Goal: Information Seeking & Learning: Understand process/instructions

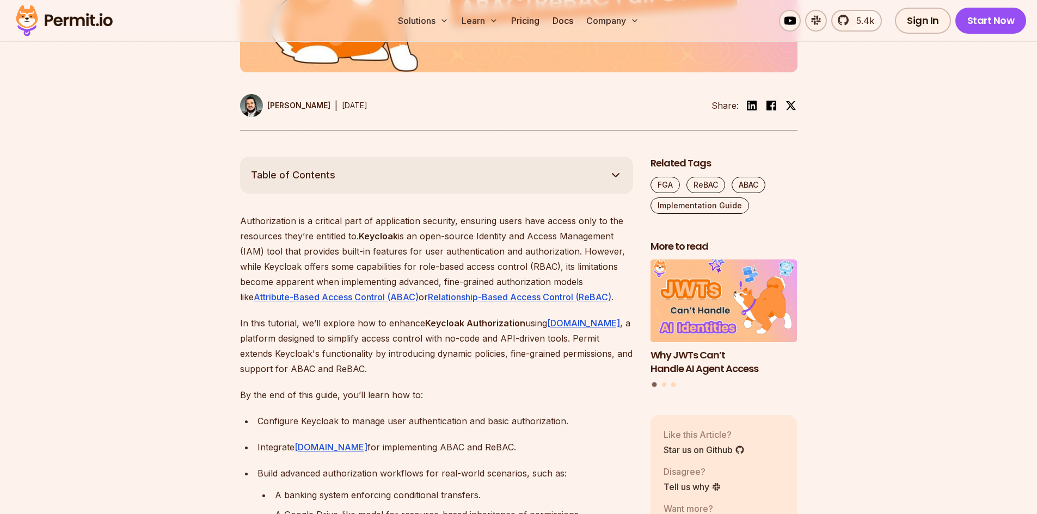
scroll to position [490, 0]
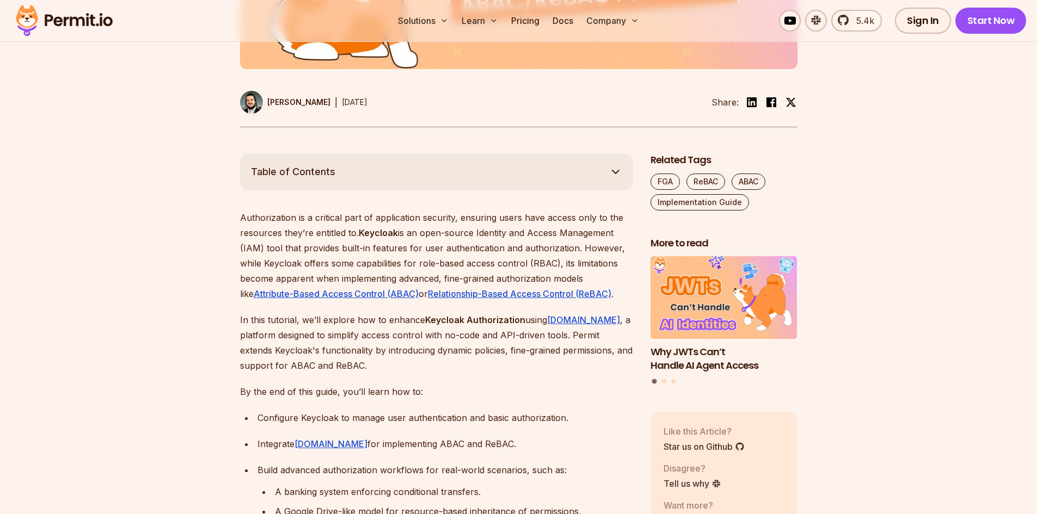
click at [389, 243] on p "Authorization is a critical part of application security, ensuring users have a…" at bounding box center [436, 255] width 393 height 91
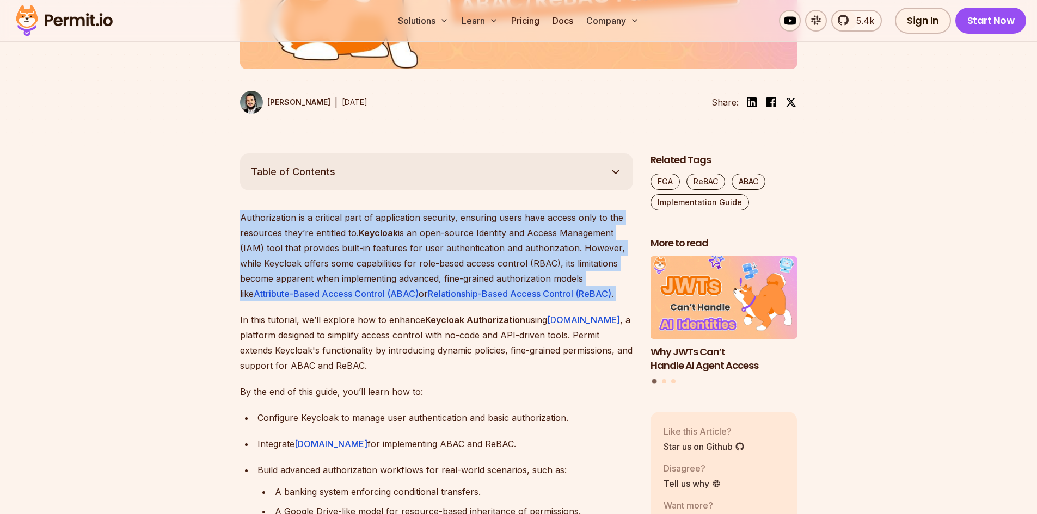
click at [389, 243] on p "Authorization is a critical part of application security, ensuring users have a…" at bounding box center [436, 255] width 393 height 91
click at [387, 248] on p "Authorization is a critical part of application security, ensuring users have a…" at bounding box center [436, 255] width 393 height 91
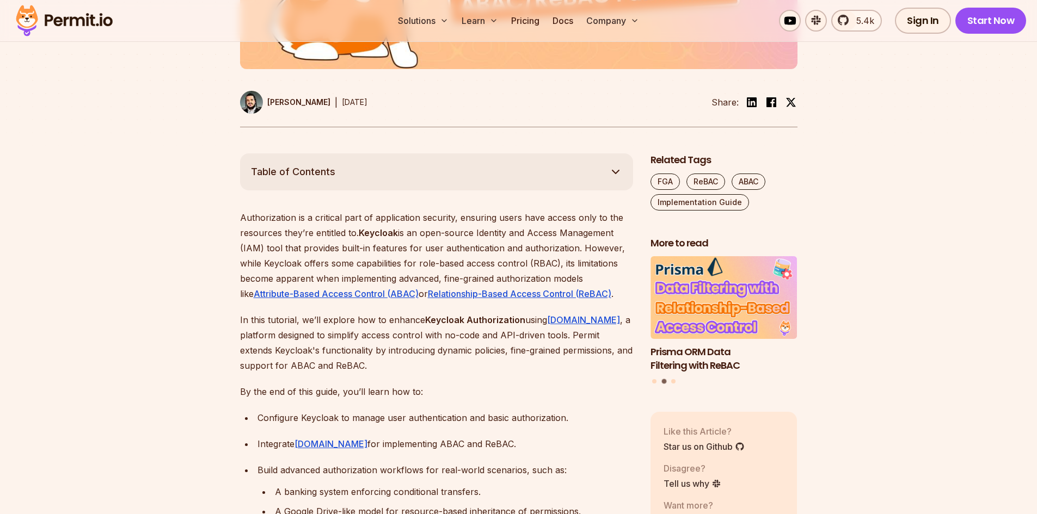
click at [272, 248] on p "Authorization is a critical part of application security, ensuring users have a…" at bounding box center [436, 255] width 393 height 91
click at [394, 251] on p "Authorization is a critical part of application security, ensuring users have a…" at bounding box center [436, 255] width 393 height 91
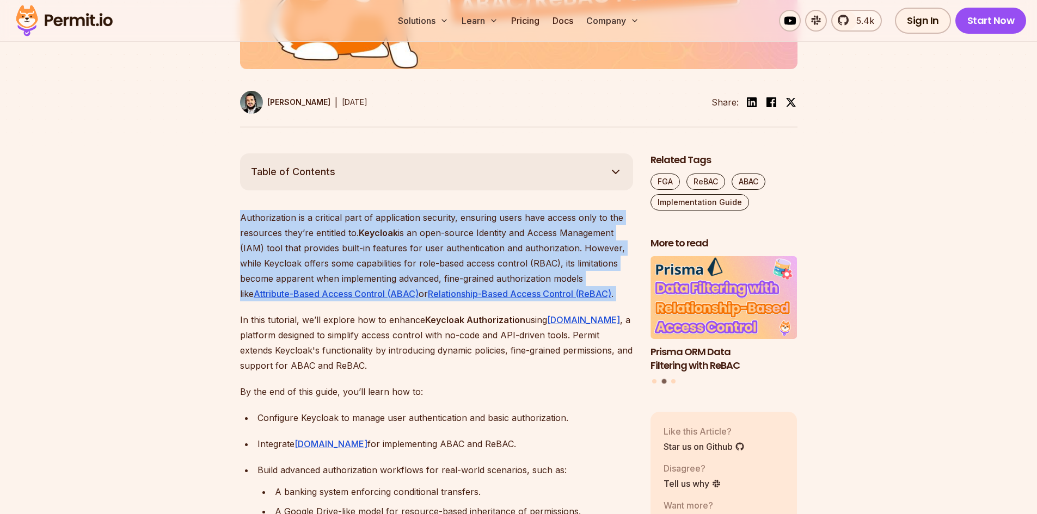
click at [394, 251] on p "Authorization is a critical part of application security, ensuring users have a…" at bounding box center [436, 255] width 393 height 91
click at [342, 252] on p "Authorization is a critical part of application security, ensuring users have a…" at bounding box center [436, 255] width 393 height 91
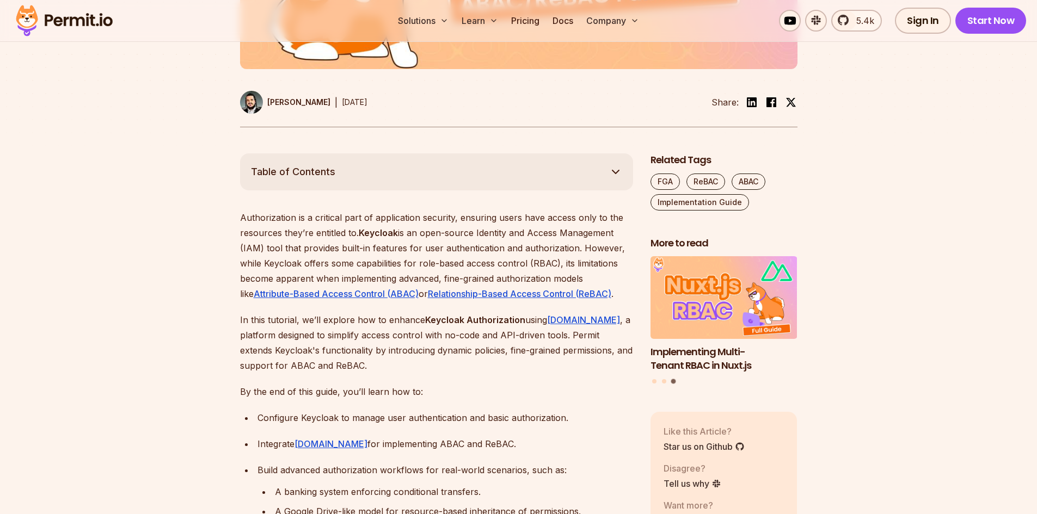
click at [312, 261] on p "Authorization is a critical part of application security, ensuring users have a…" at bounding box center [436, 255] width 393 height 91
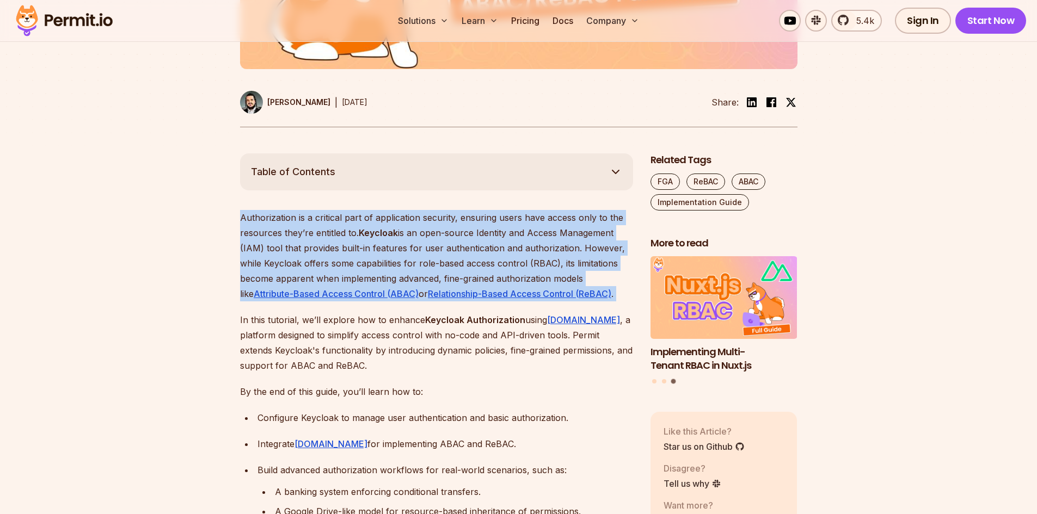
click at [312, 261] on p "Authorization is a critical part of application security, ensuring users have a…" at bounding box center [436, 255] width 393 height 91
click at [354, 261] on p "Authorization is a critical part of application security, ensuring users have a…" at bounding box center [436, 255] width 393 height 91
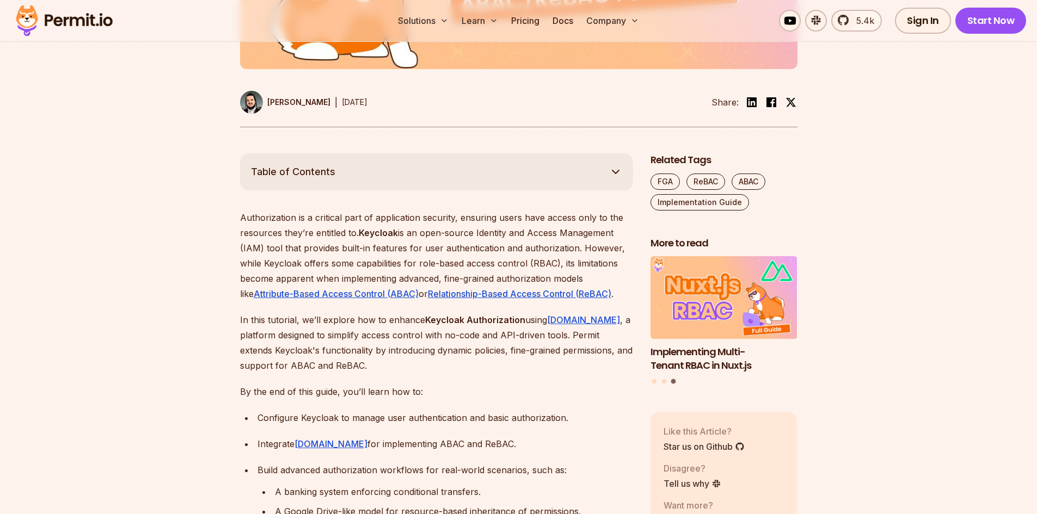
click at [394, 262] on p "Authorization is a critical part of application security, ensuring users have a…" at bounding box center [436, 255] width 393 height 91
click at [276, 273] on p "Authorization is a critical part of application security, ensuring users have a…" at bounding box center [436, 255] width 393 height 91
click at [277, 280] on p "Authorization is a critical part of application security, ensuring users have a…" at bounding box center [436, 255] width 393 height 91
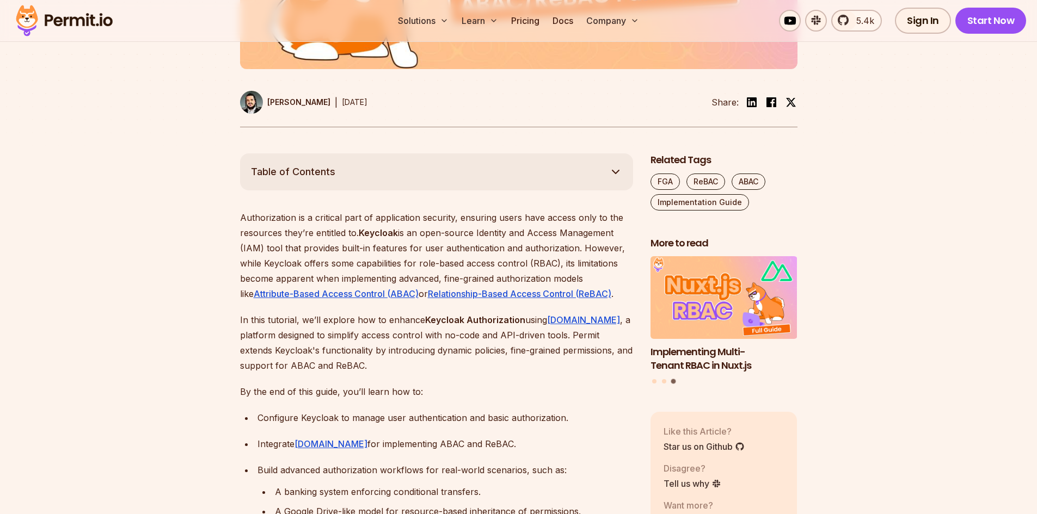
click at [335, 277] on p "Authorization is a critical part of application security, ensuring users have a…" at bounding box center [436, 255] width 393 height 91
click at [418, 277] on p "Authorization is a critical part of application security, ensuring users have a…" at bounding box center [436, 255] width 393 height 91
click at [319, 316] on p "In this tutorial, we’ll explore how to enhance Keycloak Authorization using Per…" at bounding box center [436, 342] width 393 height 61
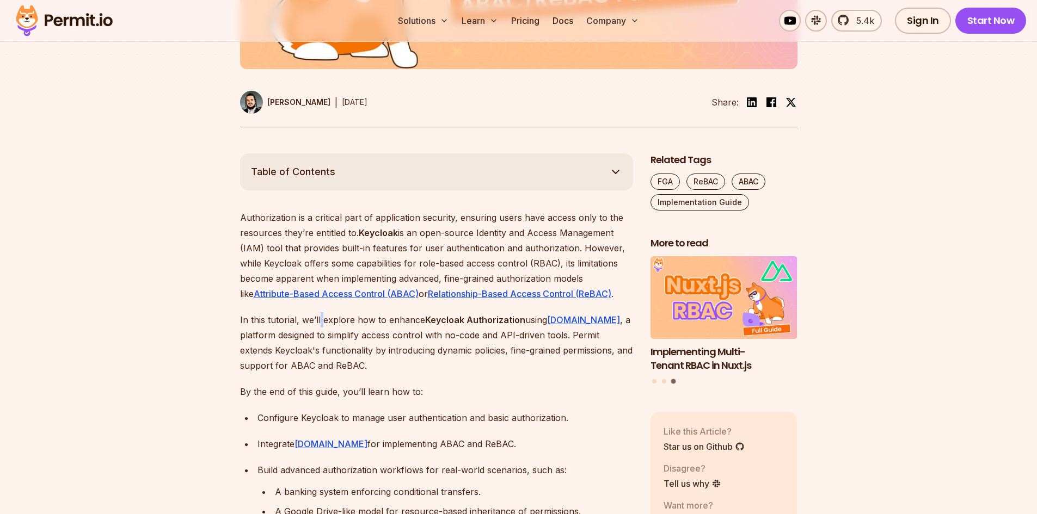
click at [319, 316] on p "In this tutorial, we’ll explore how to enhance Keycloak Authorization using Per…" at bounding box center [436, 342] width 393 height 61
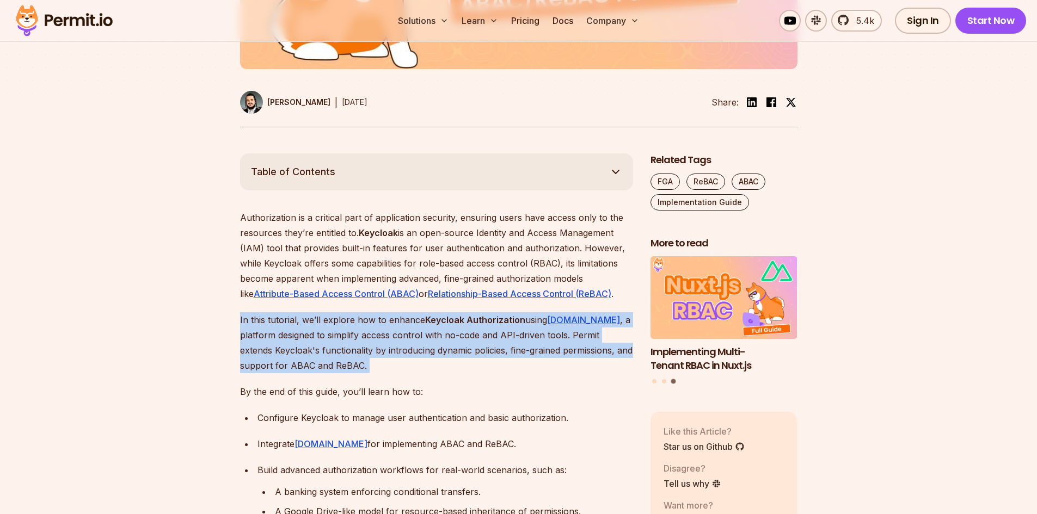
click at [319, 316] on p "In this tutorial, we’ll explore how to enhance Keycloak Authorization using Per…" at bounding box center [436, 342] width 393 height 61
click at [325, 322] on p "In this tutorial, we’ll explore how to enhance Keycloak Authorization using Per…" at bounding box center [436, 342] width 393 height 61
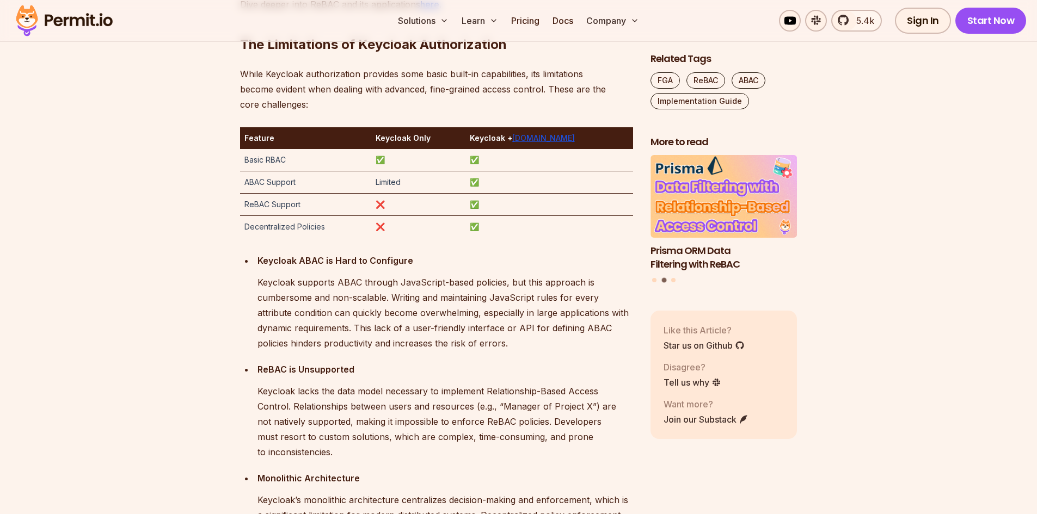
scroll to position [1905, 0]
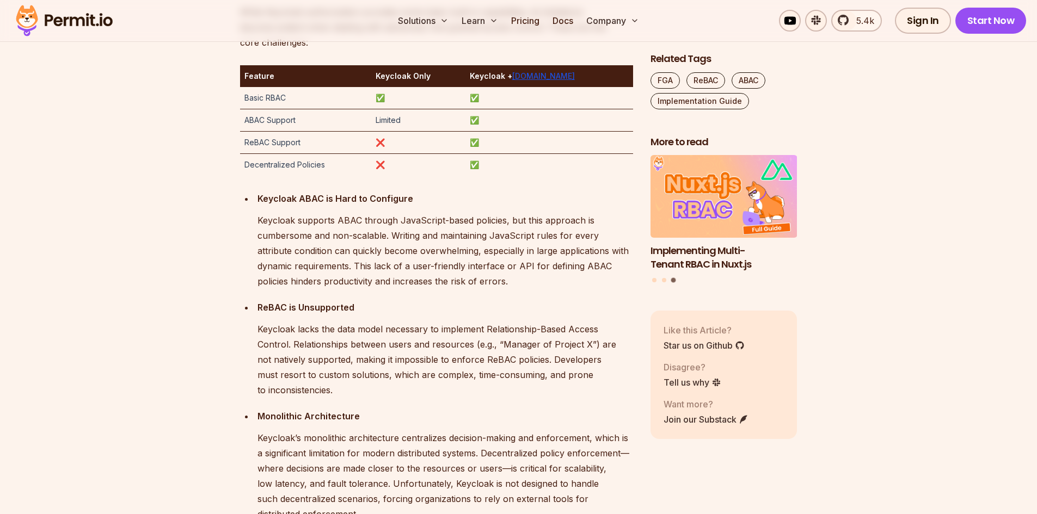
click at [347, 231] on p "Keycloak supports ABAC through JavaScript-based policies, but this approach is …" at bounding box center [445, 251] width 376 height 76
click at [406, 235] on p "Keycloak supports ABAC through JavaScript-based policies, but this approach is …" at bounding box center [445, 251] width 376 height 76
click at [310, 231] on p "Keycloak supports ABAC through JavaScript-based policies, but this approach is …" at bounding box center [445, 251] width 376 height 76
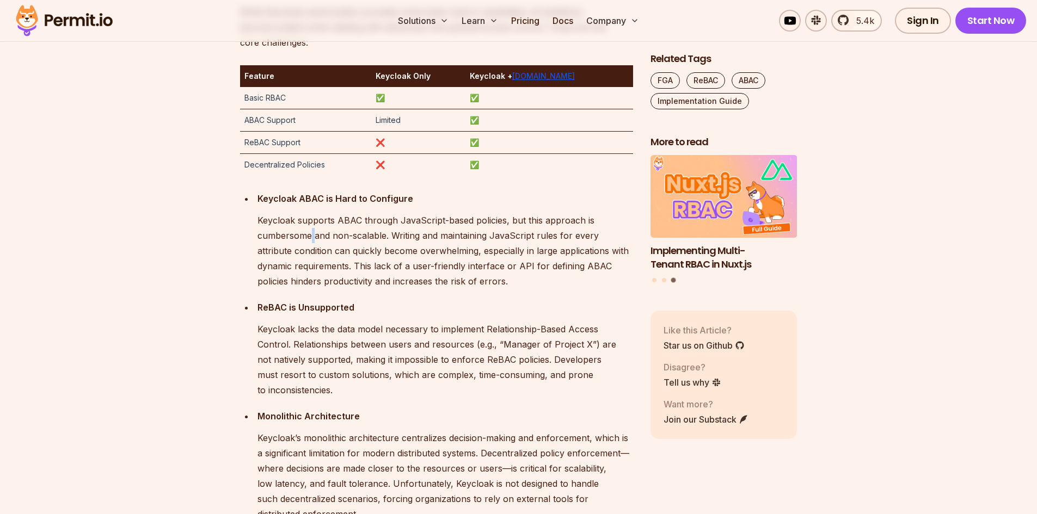
click at [310, 231] on p "Keycloak supports ABAC through JavaScript-based policies, but this approach is …" at bounding box center [445, 251] width 376 height 76
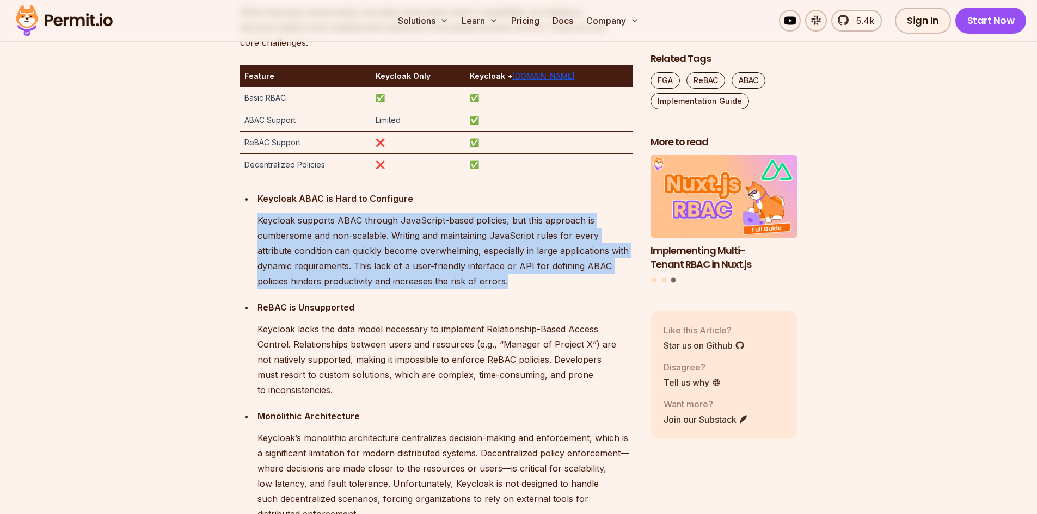
click at [310, 231] on p "Keycloak supports ABAC through JavaScript-based policies, but this approach is …" at bounding box center [445, 251] width 376 height 76
click at [318, 222] on p "Keycloak supports ABAC through JavaScript-based policies, but this approach is …" at bounding box center [445, 251] width 376 height 76
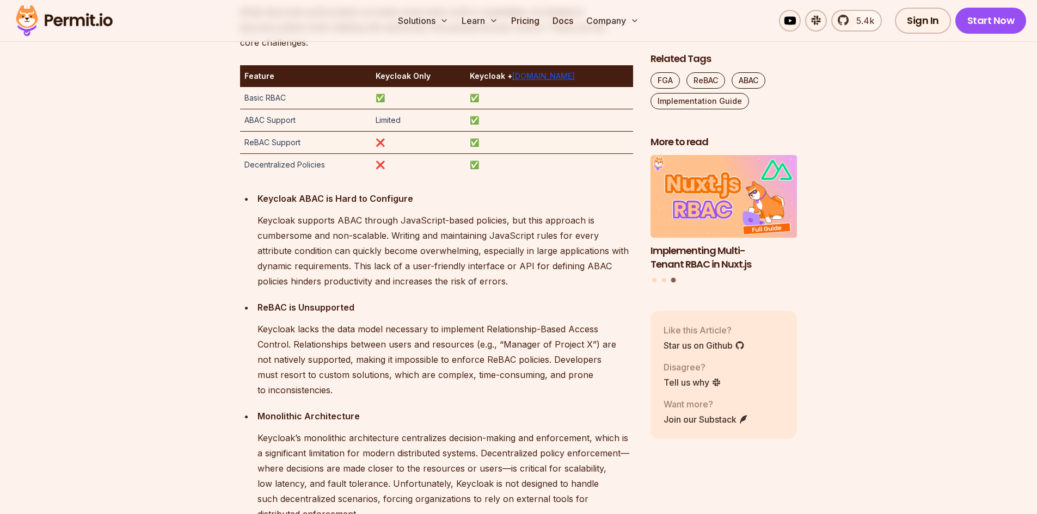
click at [320, 219] on p "Keycloak supports ABAC through JavaScript-based policies, but this approach is …" at bounding box center [445, 251] width 376 height 76
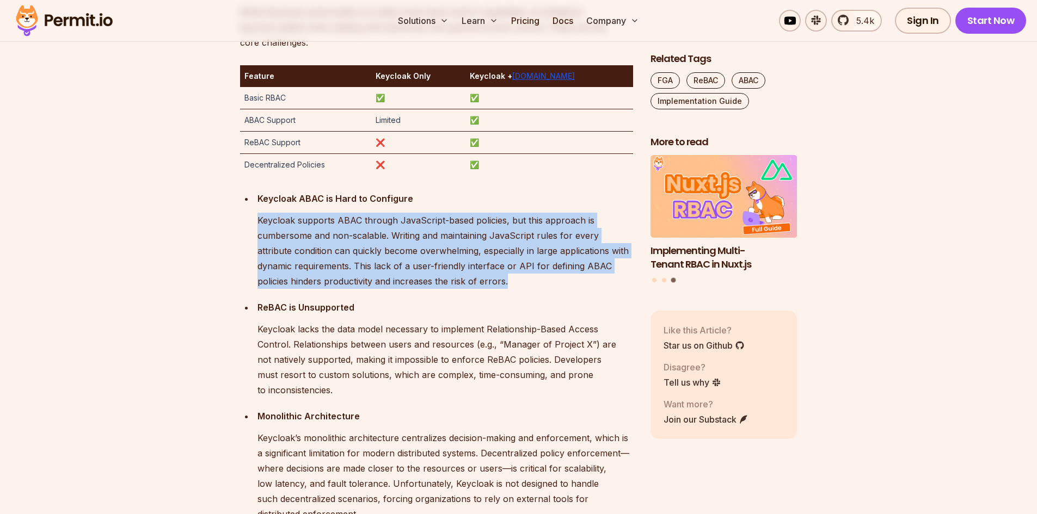
click at [320, 219] on p "Keycloak supports ABAC through JavaScript-based policies, but this approach is …" at bounding box center [445, 251] width 376 height 76
click at [318, 225] on p "Keycloak supports ABAC through JavaScript-based policies, but this approach is …" at bounding box center [445, 251] width 376 height 76
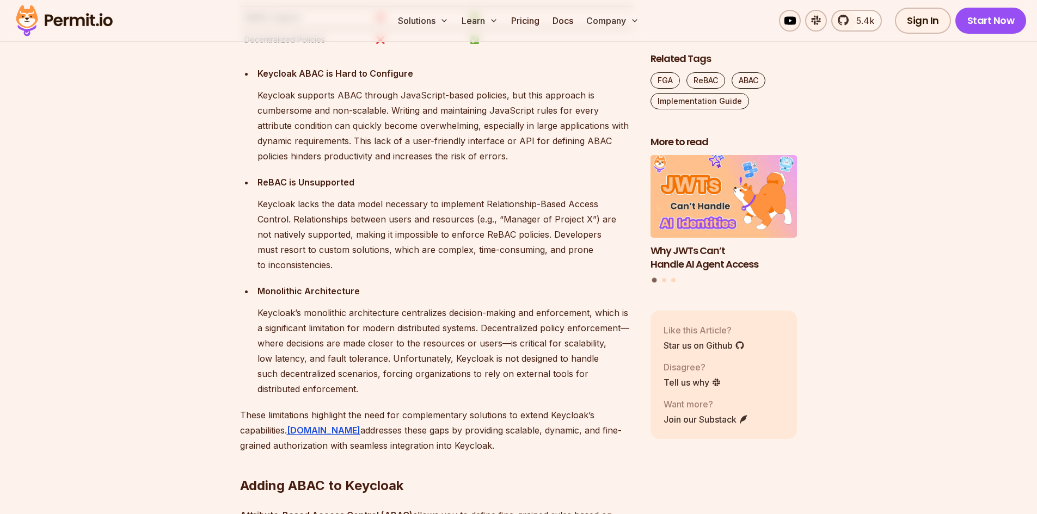
scroll to position [2014, 0]
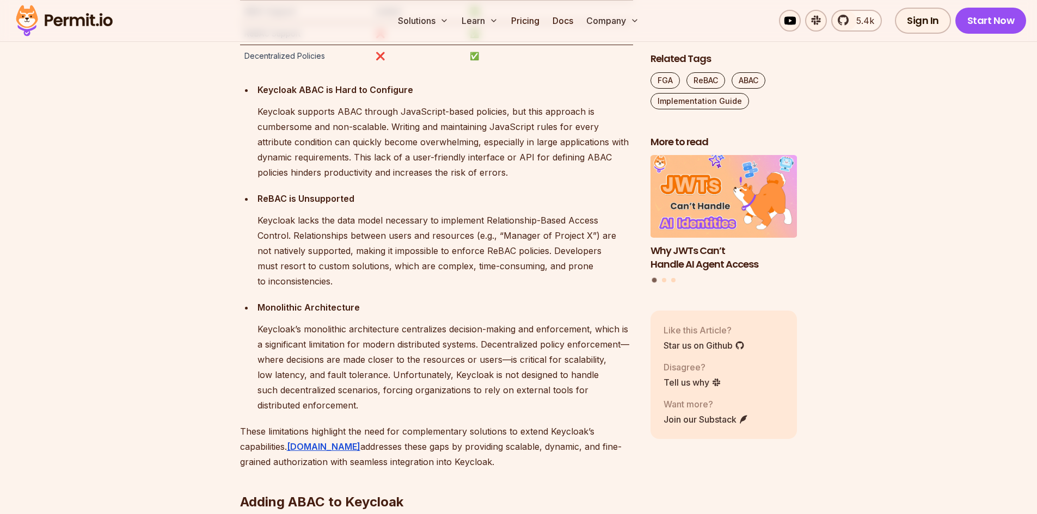
click at [302, 234] on p "Keycloak lacks the data model necessary to implement Relationship-Based Access …" at bounding box center [445, 251] width 376 height 76
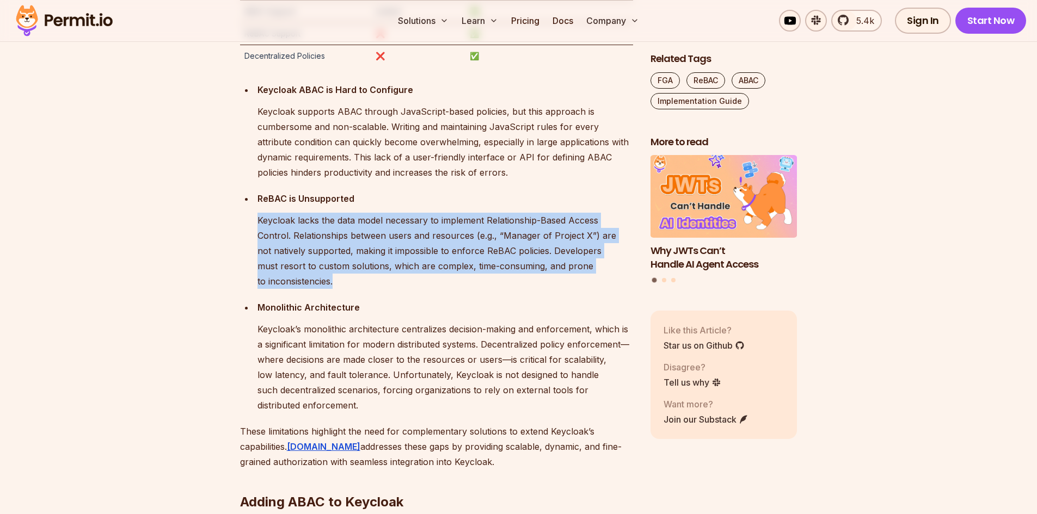
click at [302, 234] on p "Keycloak lacks the data model necessary to implement Relationship-Based Access …" at bounding box center [445, 251] width 376 height 76
click at [329, 238] on p "Keycloak lacks the data model necessary to implement Relationship-Based Access …" at bounding box center [445, 251] width 376 height 76
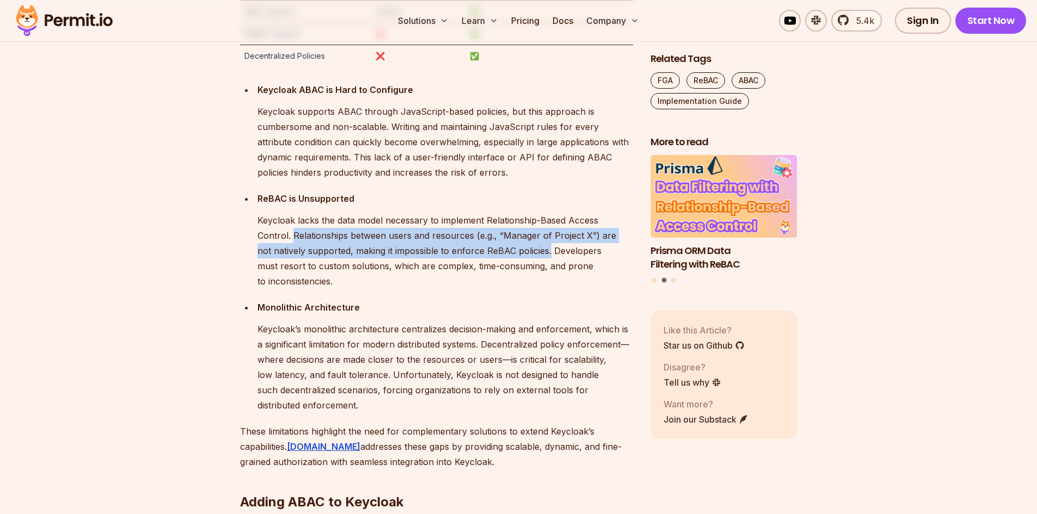
drag, startPoint x: 256, startPoint y: 235, endPoint x: 501, endPoint y: 250, distance: 244.9
click at [501, 250] on li "ReBAC is Unsupported Keycloak lacks the data model necessary to implement Relat…" at bounding box center [443, 240] width 379 height 98
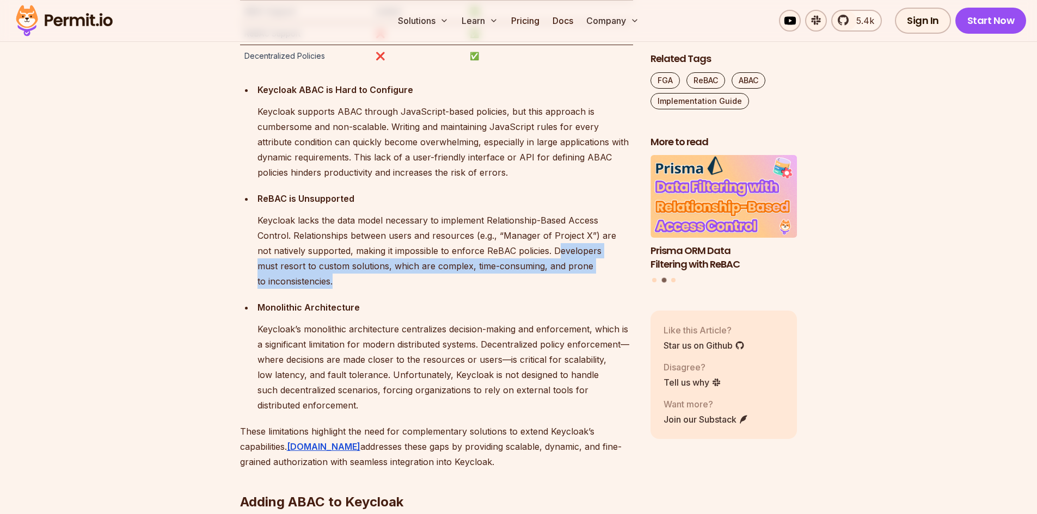
drag, startPoint x: 506, startPoint y: 249, endPoint x: 616, endPoint y: 271, distance: 112.6
click at [616, 271] on p "Keycloak lacks the data model necessary to implement Relationship-Based Access …" at bounding box center [445, 251] width 376 height 76
click at [593, 271] on p "Keycloak lacks the data model necessary to implement Relationship-Based Access …" at bounding box center [445, 251] width 376 height 76
drag, startPoint x: 607, startPoint y: 269, endPoint x: 504, endPoint y: 254, distance: 104.5
click at [504, 254] on p "Keycloak lacks the data model necessary to implement Relationship-Based Access …" at bounding box center [445, 251] width 376 height 76
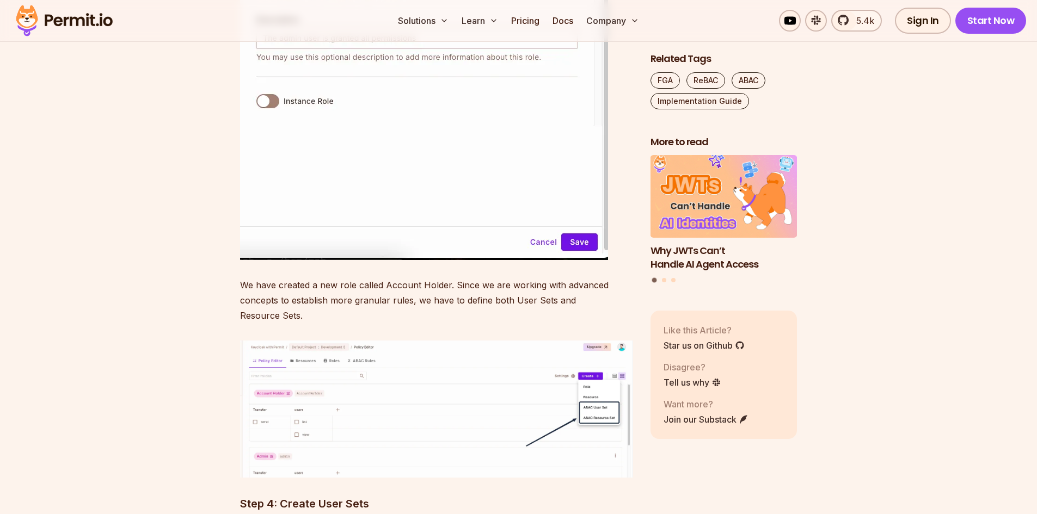
scroll to position [4736, 0]
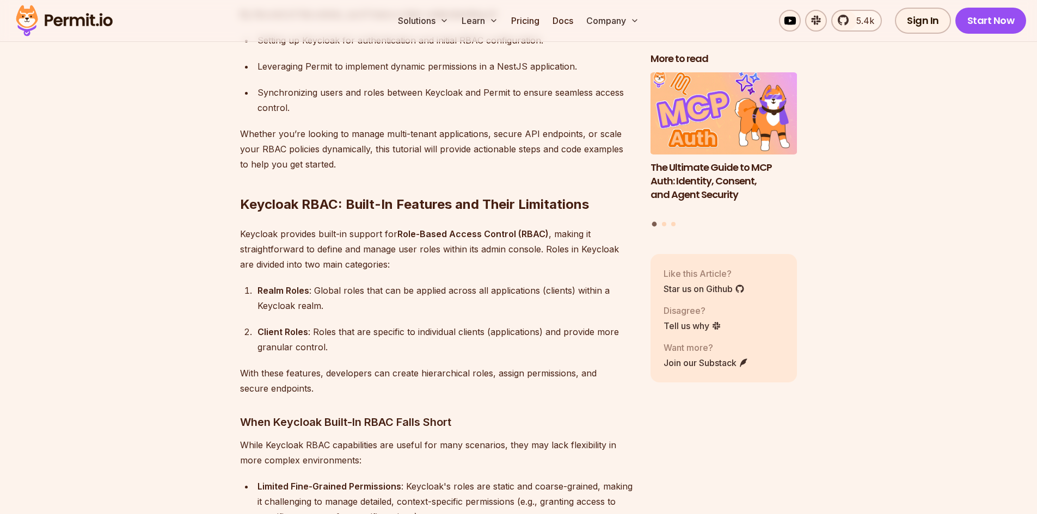
scroll to position [980, 0]
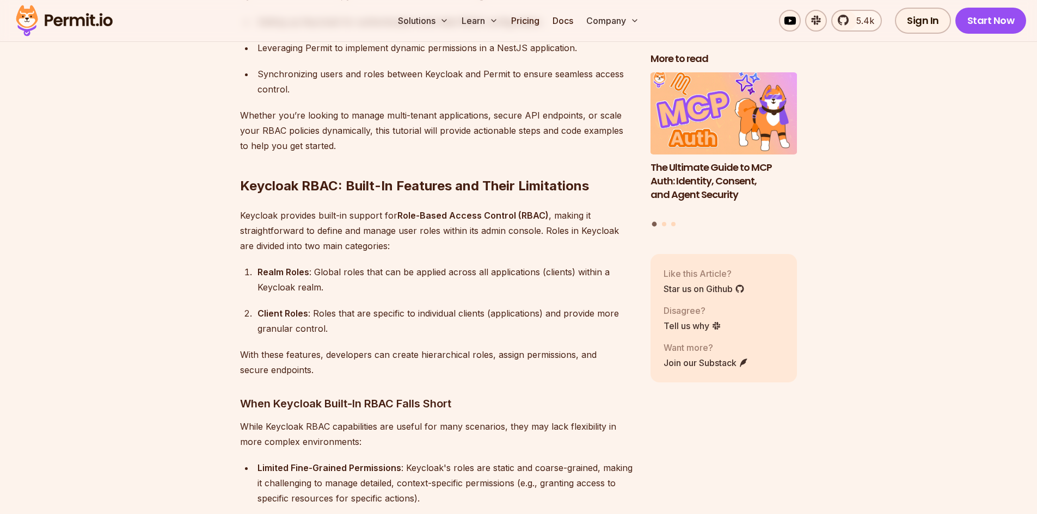
click at [323, 219] on p "Keycloak provides built-in support for Role-Based Access Control (RBAC) , makin…" at bounding box center [436, 231] width 393 height 46
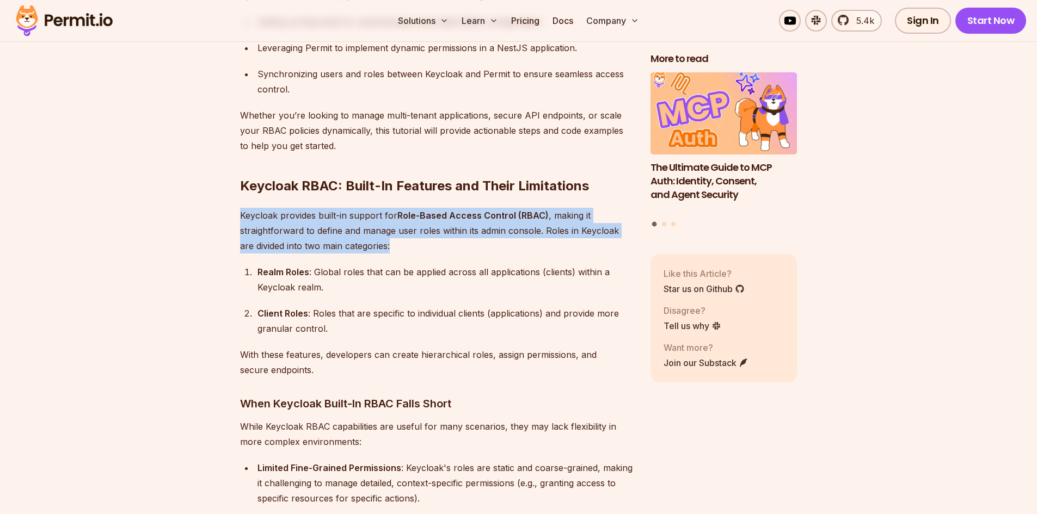
click at [323, 219] on p "Keycloak provides built-in support for Role-Based Access Control (RBAC) , makin…" at bounding box center [436, 231] width 393 height 46
click at [332, 235] on p "Keycloak provides built-in support for Role-Based Access Control (RBAC) , makin…" at bounding box center [436, 231] width 393 height 46
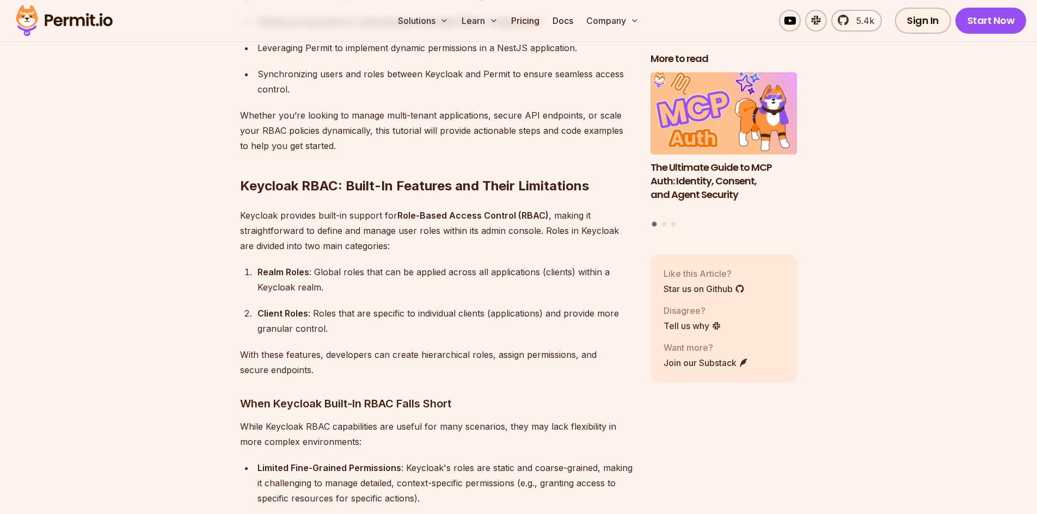
click at [353, 216] on p "Keycloak provides built-in support for Role-Based Access Control (RBAC) , makin…" at bounding box center [436, 231] width 393 height 46
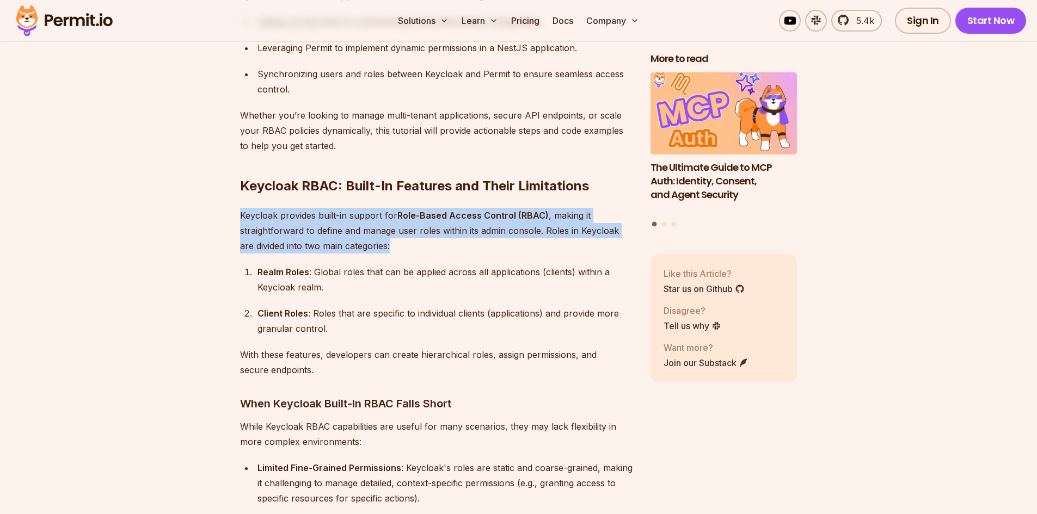
click at [353, 216] on p "Keycloak provides built-in support for Role-Based Access Control (RBAC) , makin…" at bounding box center [436, 231] width 393 height 46
click at [331, 216] on p "Keycloak provides built-in support for Role-Based Access Control (RBAC) , makin…" at bounding box center [436, 231] width 393 height 46
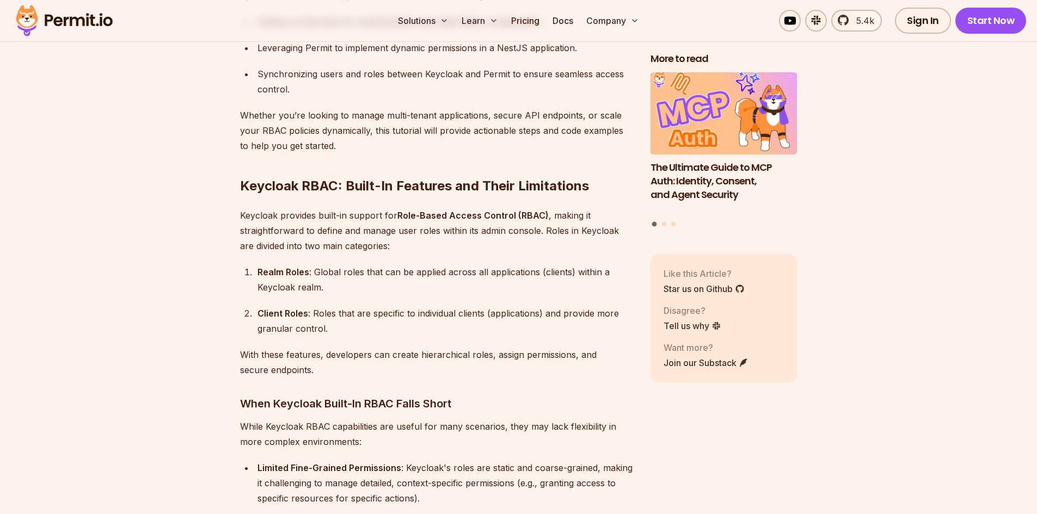
click at [359, 265] on div "Realm Roles : Global roles that can be applied across all applications (clients…" at bounding box center [445, 280] width 376 height 30
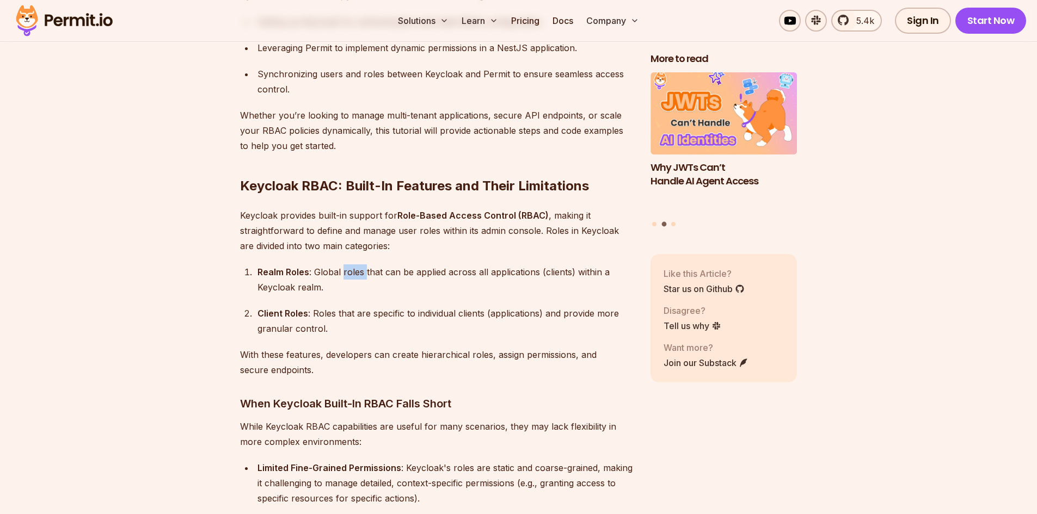
click at [359, 265] on div "Realm Roles : Global roles that can be applied across all applications (clients…" at bounding box center [445, 280] width 376 height 30
click at [406, 208] on p "Keycloak provides built-in support for Role-Based Access Control (RBAC) , makin…" at bounding box center [436, 231] width 393 height 46
click at [401, 219] on p "Keycloak provides built-in support for Role-Based Access Control (RBAC) , makin…" at bounding box center [436, 231] width 393 height 46
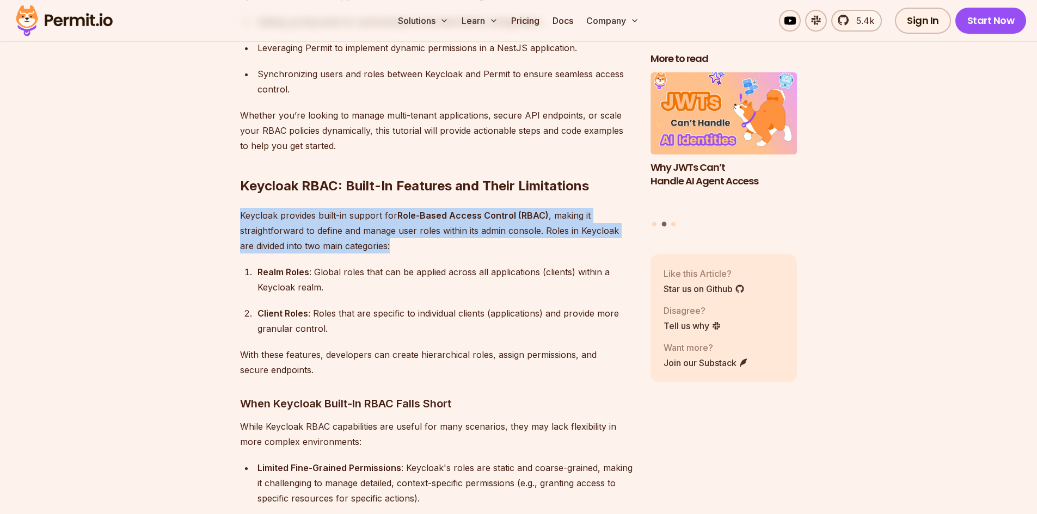
click at [401, 219] on p "Keycloak provides built-in support for Role-Based Access Control (RBAC) , makin…" at bounding box center [436, 231] width 393 height 46
click at [370, 235] on p "Keycloak provides built-in support for Role-Based Access Control (RBAC) , makin…" at bounding box center [436, 231] width 393 height 46
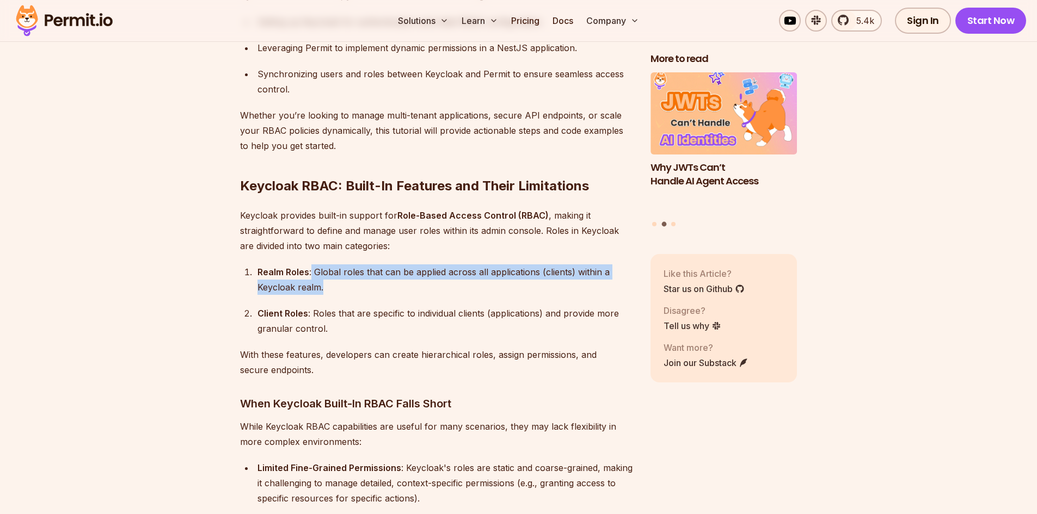
drag, startPoint x: 313, startPoint y: 256, endPoint x: 340, endPoint y: 269, distance: 29.5
click at [340, 269] on div "Realm Roles : Global roles that can be applied across all applications (clients…" at bounding box center [445, 280] width 376 height 30
click at [333, 275] on div "Realm Roles : Global roles that can be applied across all applications (clients…" at bounding box center [445, 280] width 376 height 30
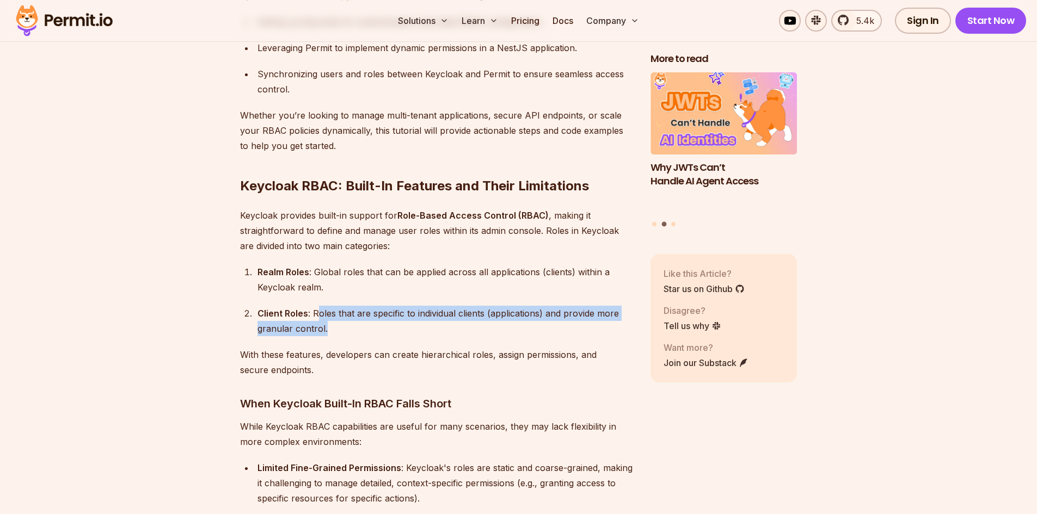
drag, startPoint x: 323, startPoint y: 296, endPoint x: 354, endPoint y: 310, distance: 34.1
click at [354, 310] on div "Client Roles : Roles that are specific to individual clients (applications) and…" at bounding box center [445, 321] width 376 height 30
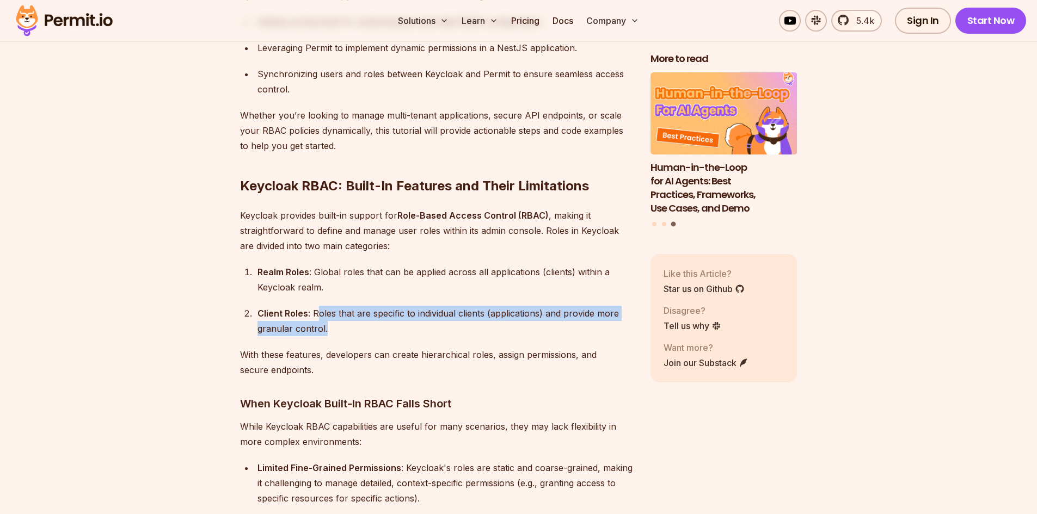
click at [354, 310] on div "Client Roles : Roles that are specific to individual clients (applications) and…" at bounding box center [445, 321] width 376 height 30
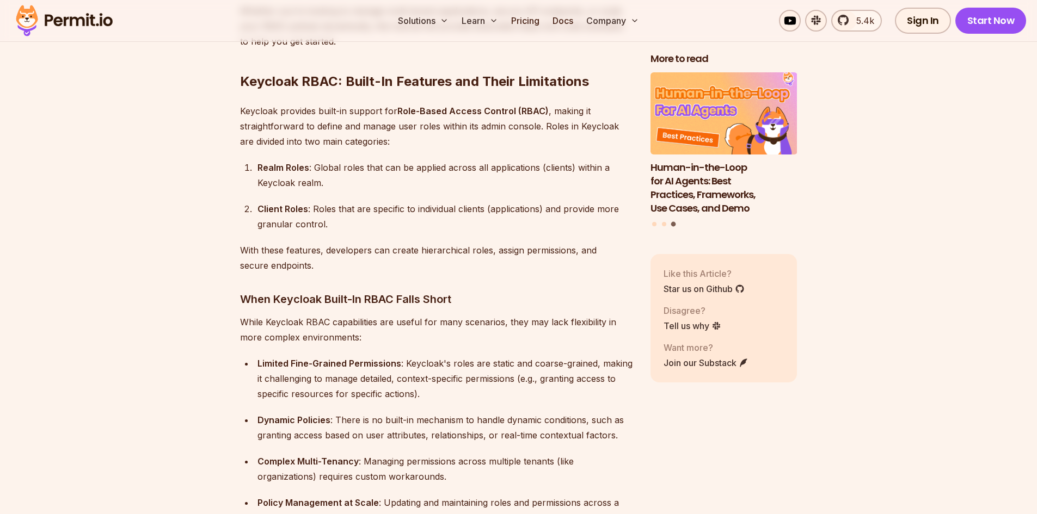
scroll to position [1089, 0]
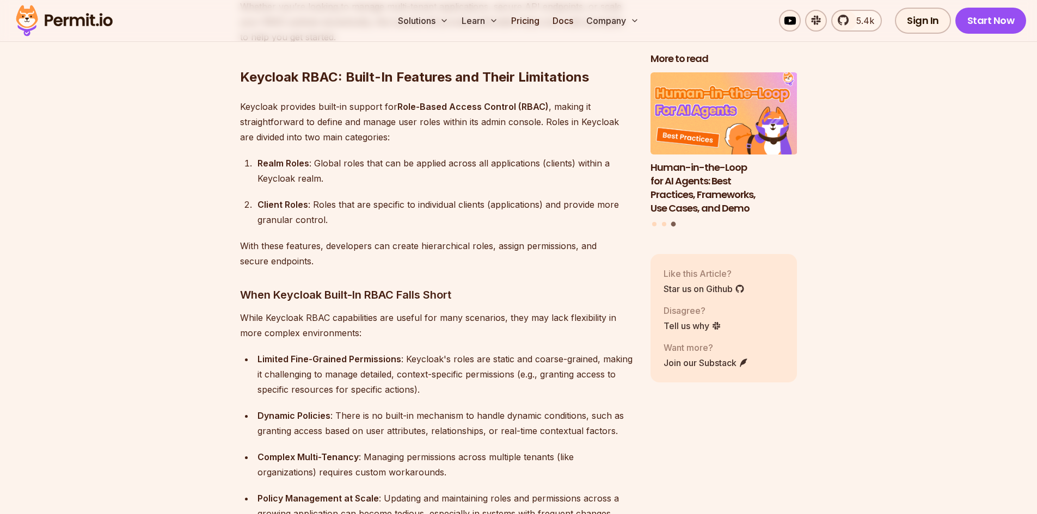
click at [343, 286] on h3 "When Keycloak Built-In RBAC Falls Short" at bounding box center [436, 294] width 393 height 17
click at [352, 286] on h3 "When Keycloak Built-In RBAC Falls Short" at bounding box center [436, 294] width 393 height 17
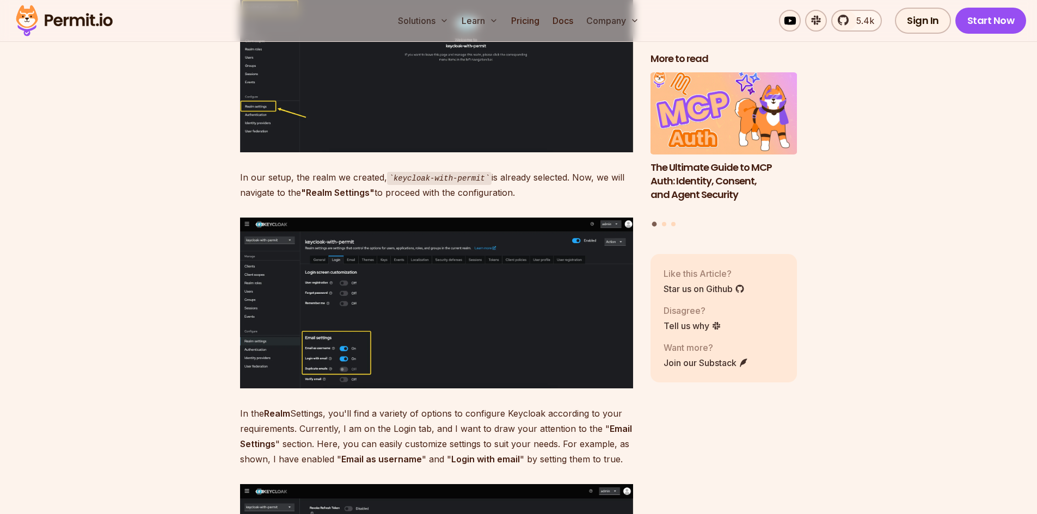
scroll to position [3538, 0]
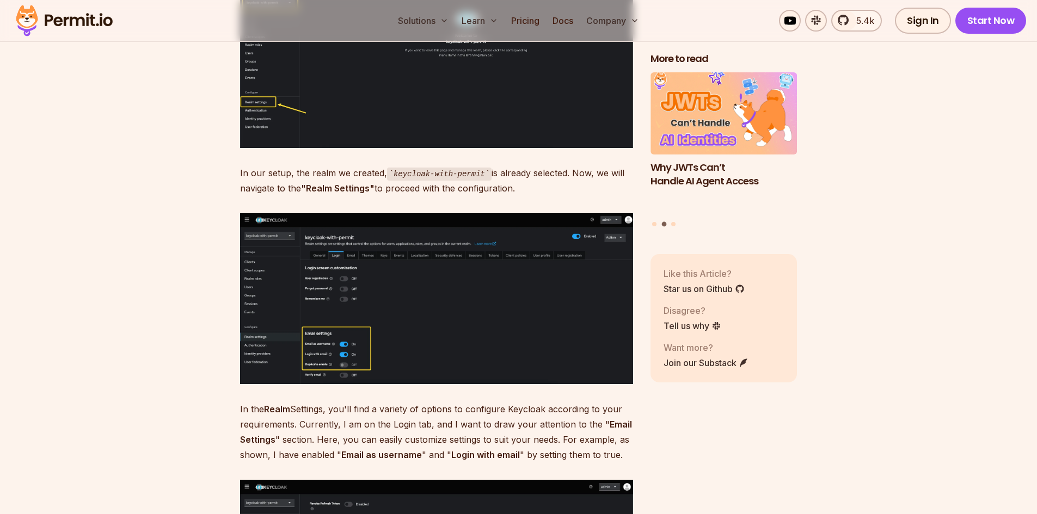
click at [332, 167] on p "In our setup, the realm we created, keycloak-with-permit is already selected. N…" at bounding box center [436, 180] width 393 height 31
click at [308, 165] on p "In our setup, the realm we created, keycloak-with-permit is already selected. N…" at bounding box center [436, 180] width 393 height 31
click at [256, 165] on p "In our setup, the realm we created, keycloak-with-permit is already selected. N…" at bounding box center [436, 180] width 393 height 31
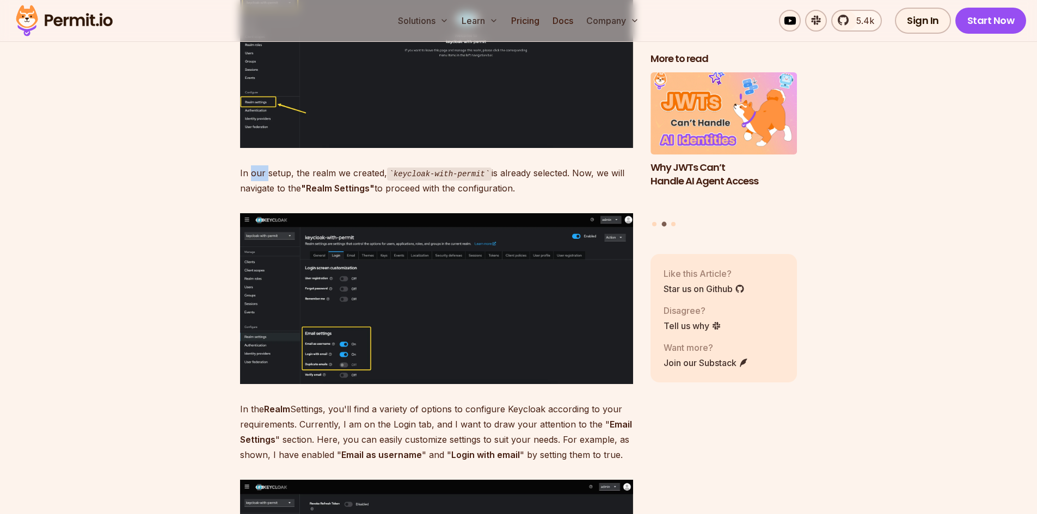
click at [256, 165] on p "In our setup, the realm we created, keycloak-with-permit is already selected. N…" at bounding box center [436, 180] width 393 height 31
click at [339, 165] on p "In our setup, the realm we created, keycloak-with-permit is already selected. N…" at bounding box center [436, 180] width 393 height 31
click at [385, 165] on p "In our setup, the realm we created, keycloak-with-permit is already selected. N…" at bounding box center [436, 180] width 393 height 31
click at [391, 168] on code "keycloak-with-permit" at bounding box center [439, 174] width 105 height 13
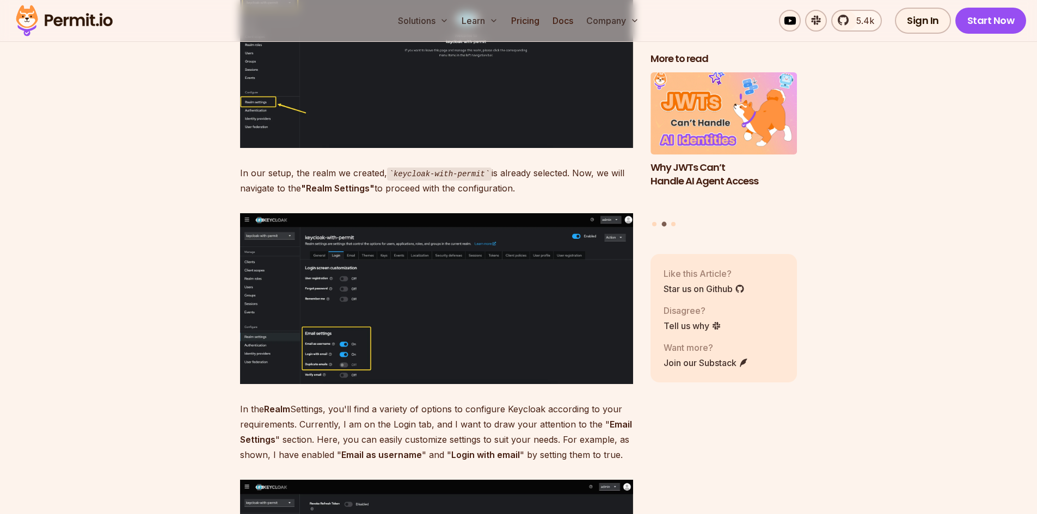
click at [395, 168] on code "keycloak-with-permit" at bounding box center [439, 174] width 105 height 13
drag, startPoint x: 394, startPoint y: 158, endPoint x: 477, endPoint y: 156, distance: 83.3
click at [477, 168] on code "keycloak-with-permit" at bounding box center [439, 174] width 105 height 13
click at [397, 169] on p "In our setup, the realm we created, keycloak-with-permit is already selected. N…" at bounding box center [436, 180] width 393 height 31
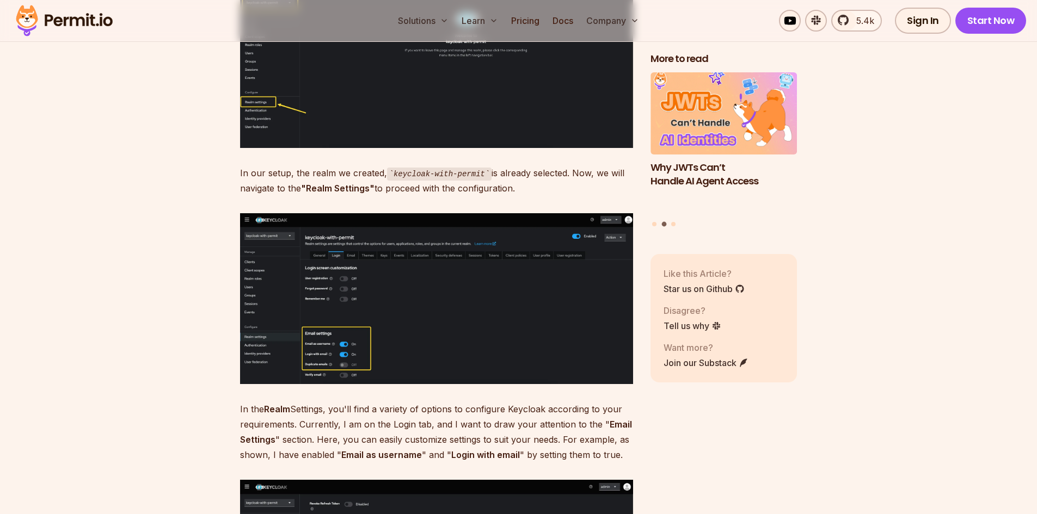
click at [397, 169] on p "In our setup, the realm we created, keycloak-with-permit is already selected. N…" at bounding box center [436, 180] width 393 height 31
click at [372, 179] on p "In our setup, the realm we created, keycloak-with-permit is already selected. N…" at bounding box center [436, 180] width 393 height 31
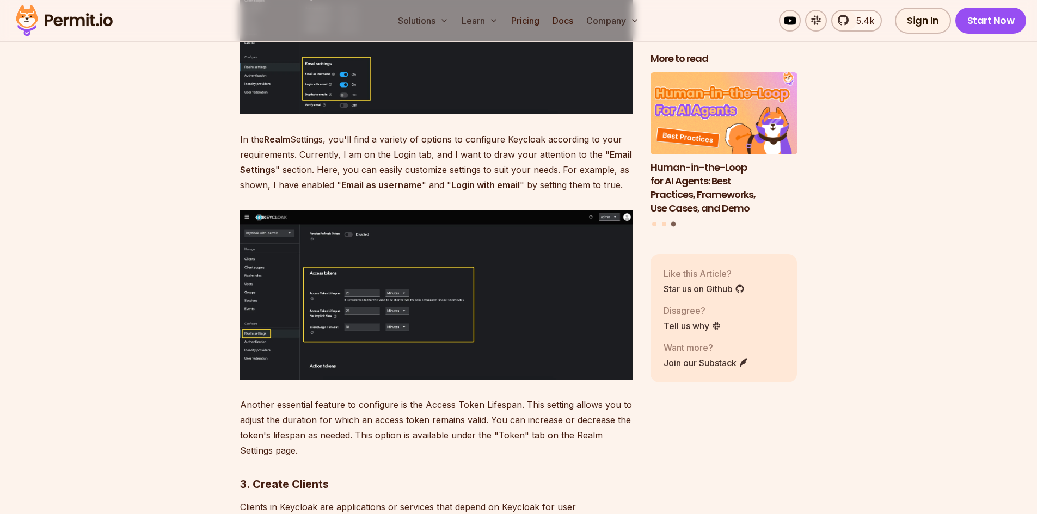
scroll to position [3810, 0]
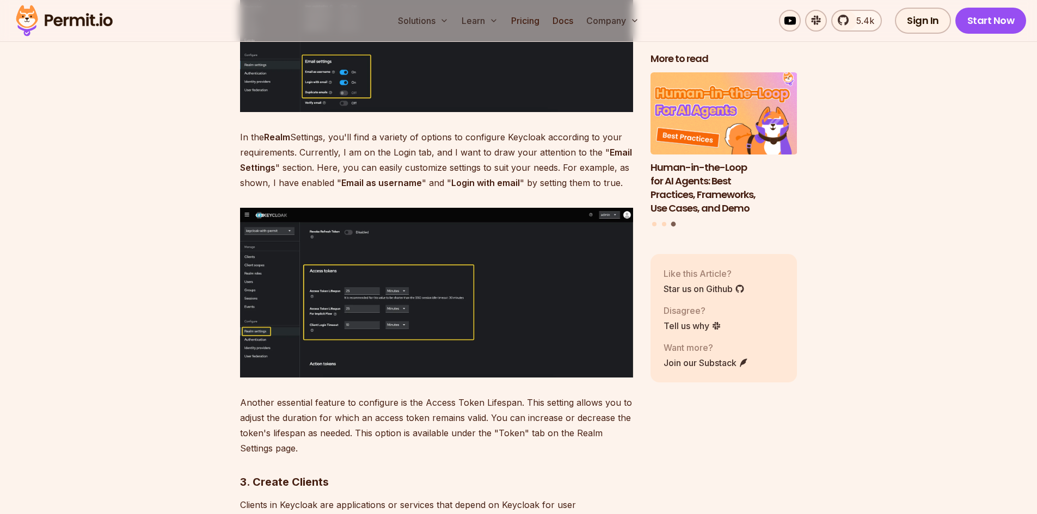
click at [340, 156] on p "In the Realm Settings, you'll find a variety of options to configure Keycloak a…" at bounding box center [436, 160] width 393 height 61
click at [340, 155] on p "In the Realm Settings, you'll find a variety of options to configure Keycloak a…" at bounding box center [436, 160] width 393 height 61
click at [360, 131] on p "In the Realm Settings, you'll find a variety of options to configure Keycloak a…" at bounding box center [436, 160] width 393 height 61
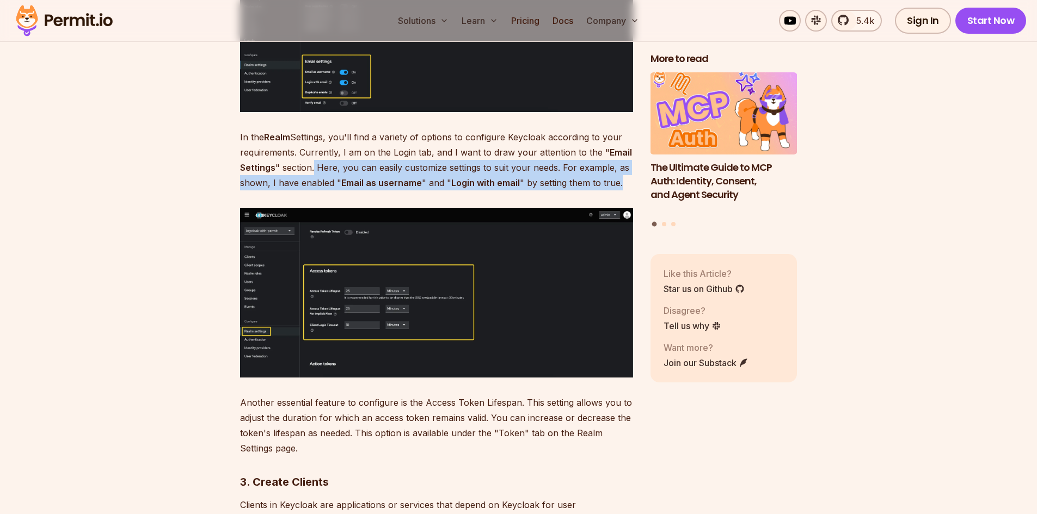
drag, startPoint x: 314, startPoint y: 151, endPoint x: 639, endPoint y: 173, distance: 325.7
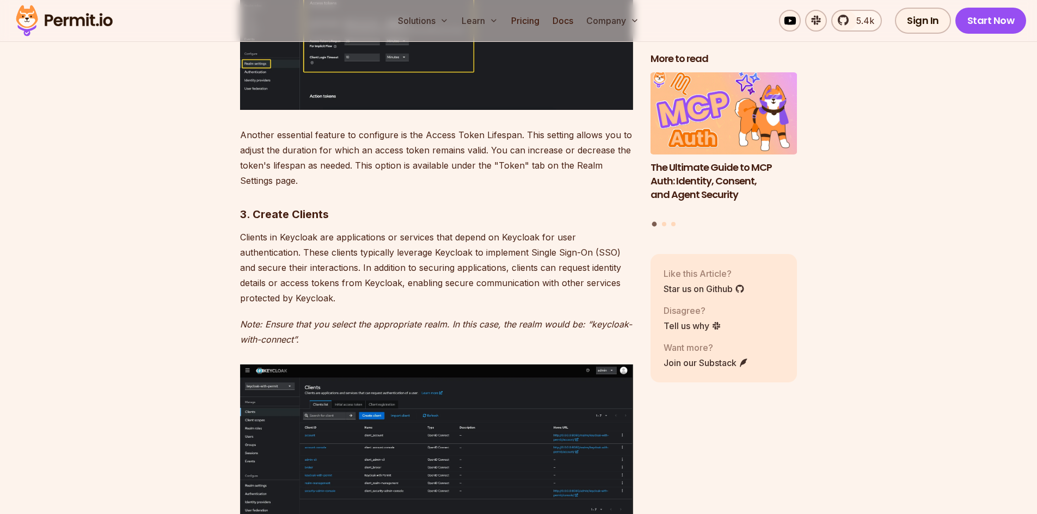
scroll to position [4083, 0]
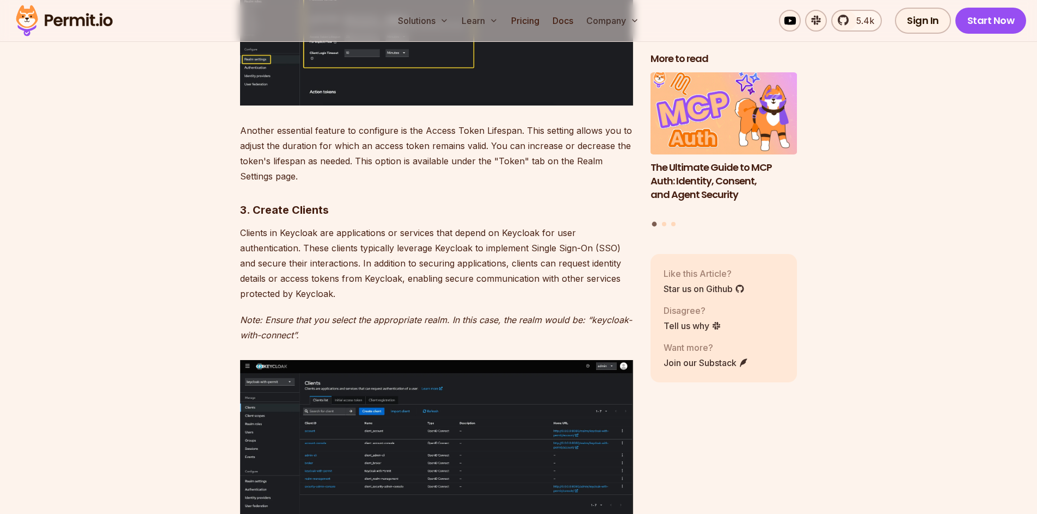
click at [315, 128] on p "Another essential feature to configure is the Access Token Lifespan. This setti…" at bounding box center [436, 153] width 393 height 61
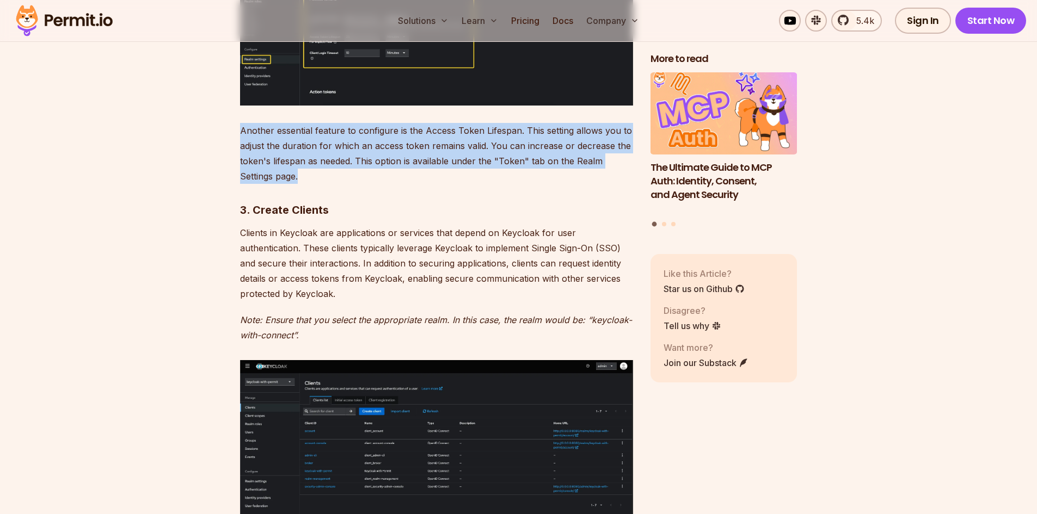
click at [315, 128] on p "Another essential feature to configure is the Access Token Lifespan. This setti…" at bounding box center [436, 153] width 393 height 61
click at [321, 123] on p "Another essential feature to configure is the Access Token Lifespan. This setti…" at bounding box center [436, 153] width 393 height 61
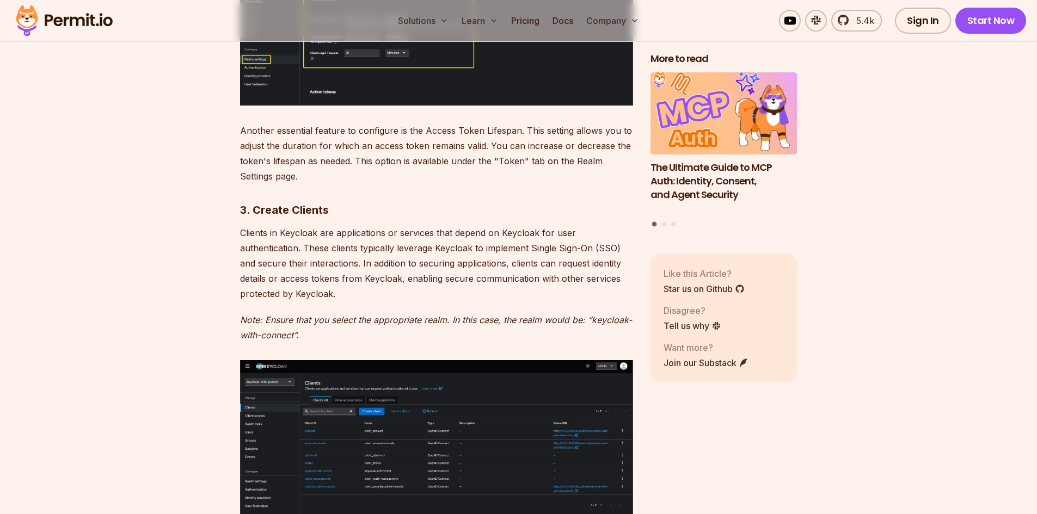
click at [317, 123] on p "Another essential feature to configure is the Access Token Lifespan. This setti…" at bounding box center [436, 153] width 393 height 61
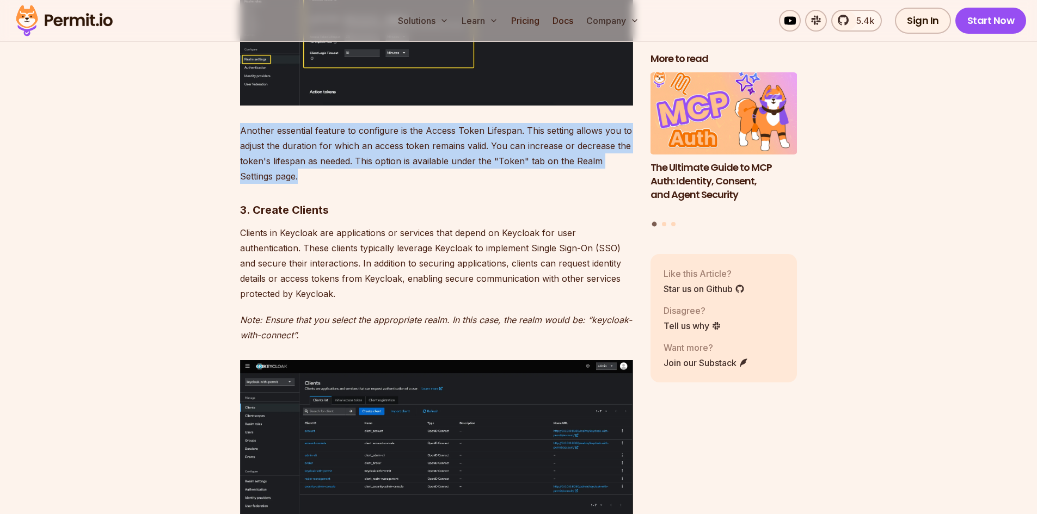
click at [317, 123] on p "Another essential feature to configure is the Access Token Lifespan. This setti…" at bounding box center [436, 153] width 393 height 61
click at [291, 146] on p "Another essential feature to configure is the Access Token Lifespan. This setti…" at bounding box center [436, 153] width 393 height 61
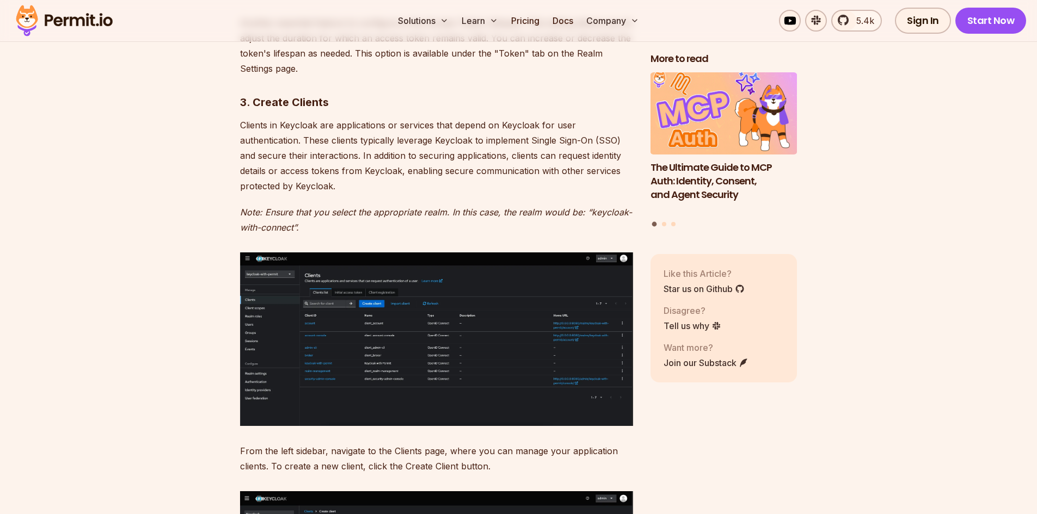
scroll to position [4191, 0]
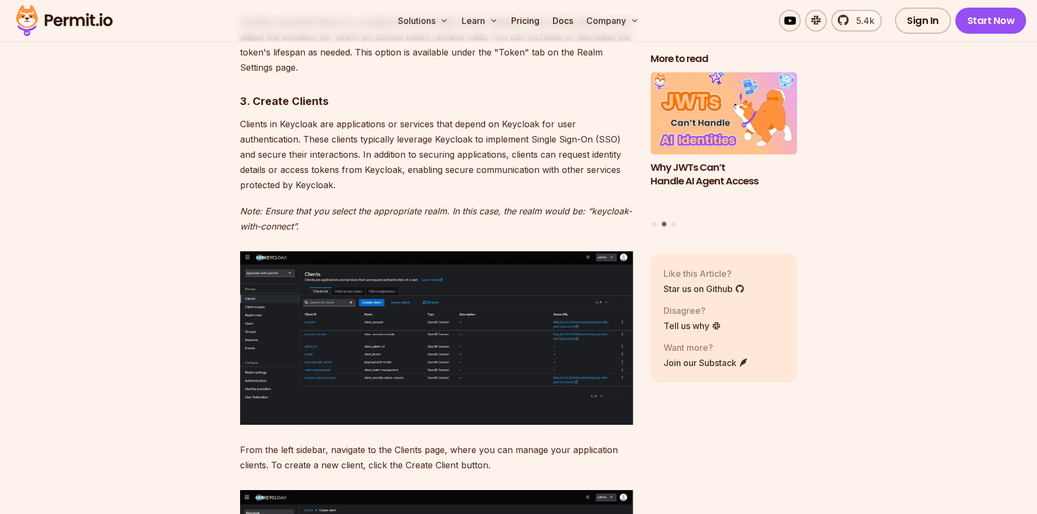
click at [326, 125] on p "Clients in Keycloak are applications or services that depend on Keycloak for us…" at bounding box center [436, 154] width 393 height 76
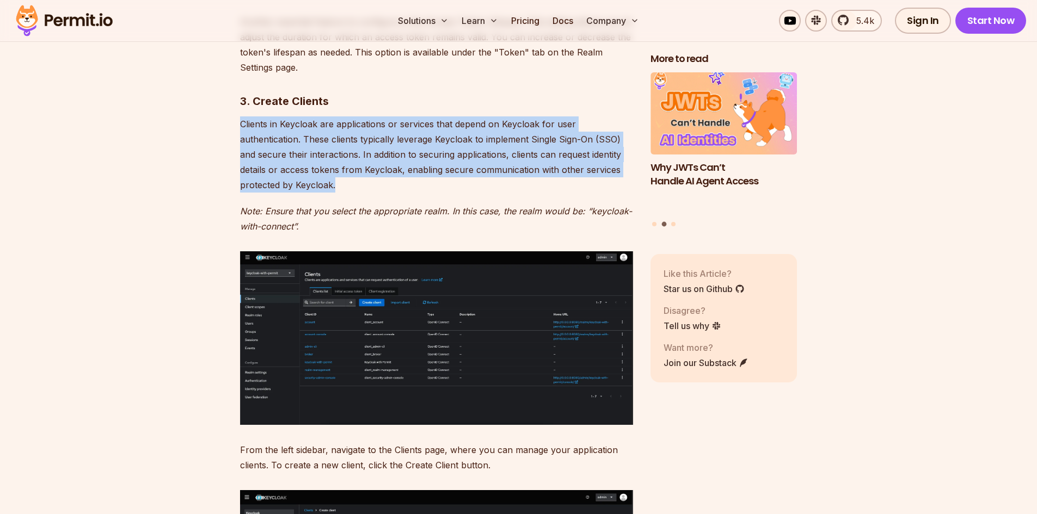
click at [326, 125] on p "Clients in Keycloak are applications or services that depend on Keycloak for us…" at bounding box center [436, 154] width 393 height 76
click at [310, 154] on p "Clients in Keycloak are applications or services that depend on Keycloak for us…" at bounding box center [436, 154] width 393 height 76
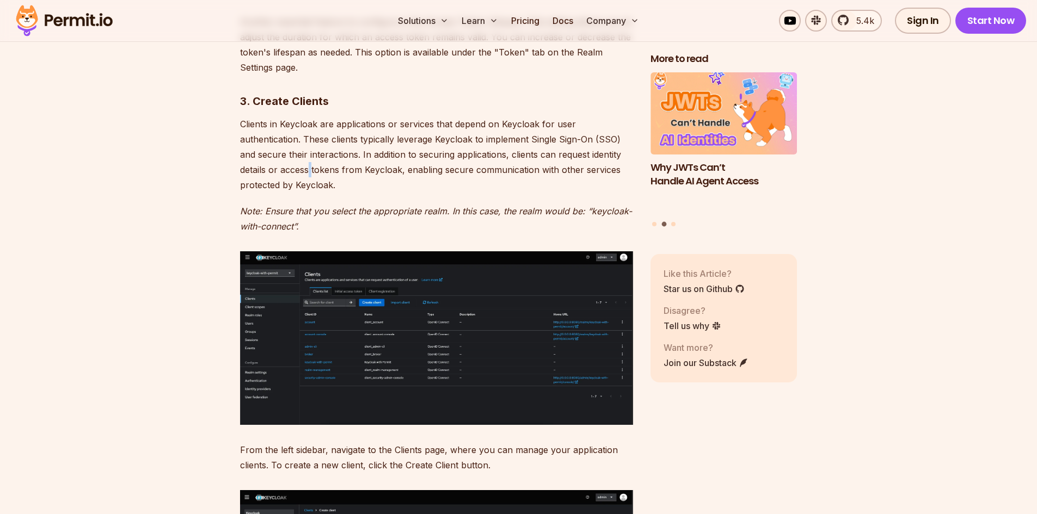
click at [310, 154] on p "Clients in Keycloak are applications or services that depend on Keycloak for us…" at bounding box center [436, 154] width 393 height 76
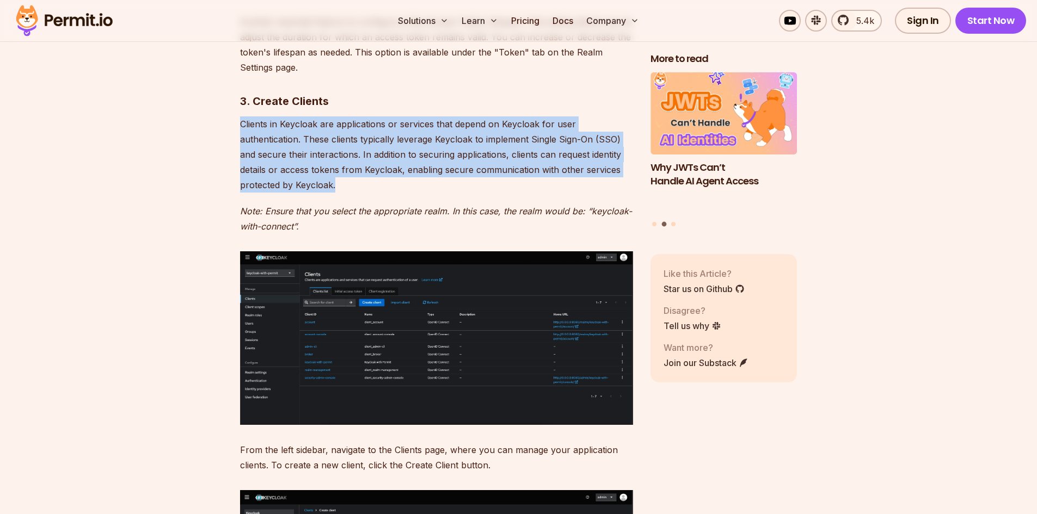
click at [310, 154] on p "Clients in Keycloak are applications or services that depend on Keycloak for us…" at bounding box center [436, 154] width 393 height 76
click at [299, 157] on p "Clients in Keycloak are applications or services that depend on Keycloak for us…" at bounding box center [436, 154] width 393 height 76
drag, startPoint x: 339, startPoint y: 165, endPoint x: 240, endPoint y: 106, distance: 116.2
click at [240, 116] on p "Clients in Keycloak are applications or services that depend on Keycloak for us…" at bounding box center [436, 154] width 393 height 76
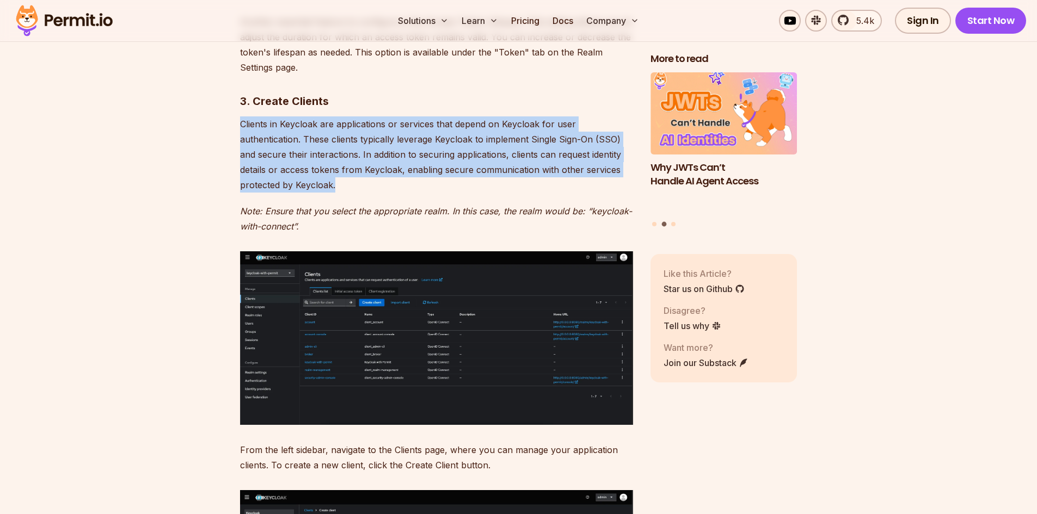
click at [335, 177] on p "Clients in Keycloak are applications or services that depend on Keycloak for us…" at bounding box center [436, 154] width 393 height 76
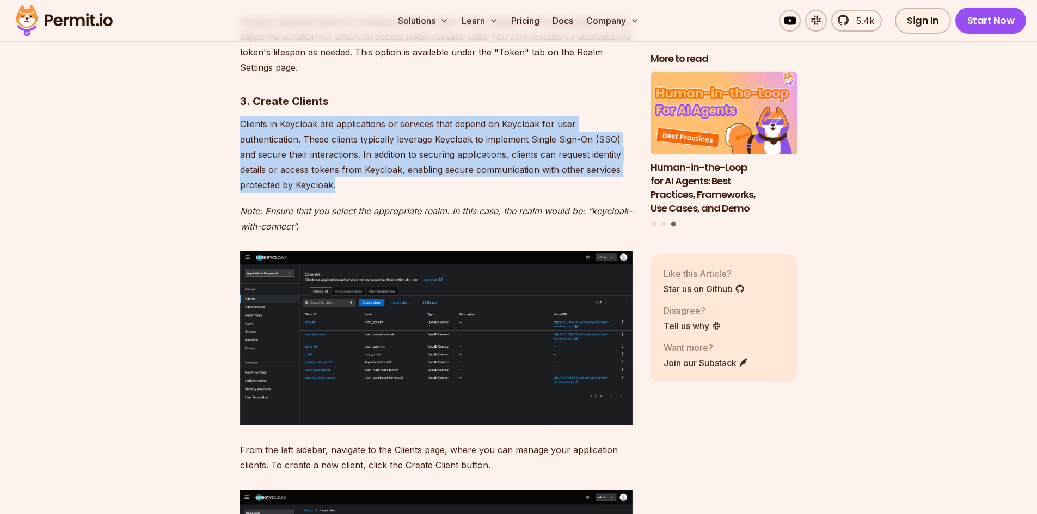
drag, startPoint x: 339, startPoint y: 175, endPoint x: 209, endPoint y: 101, distance: 149.2
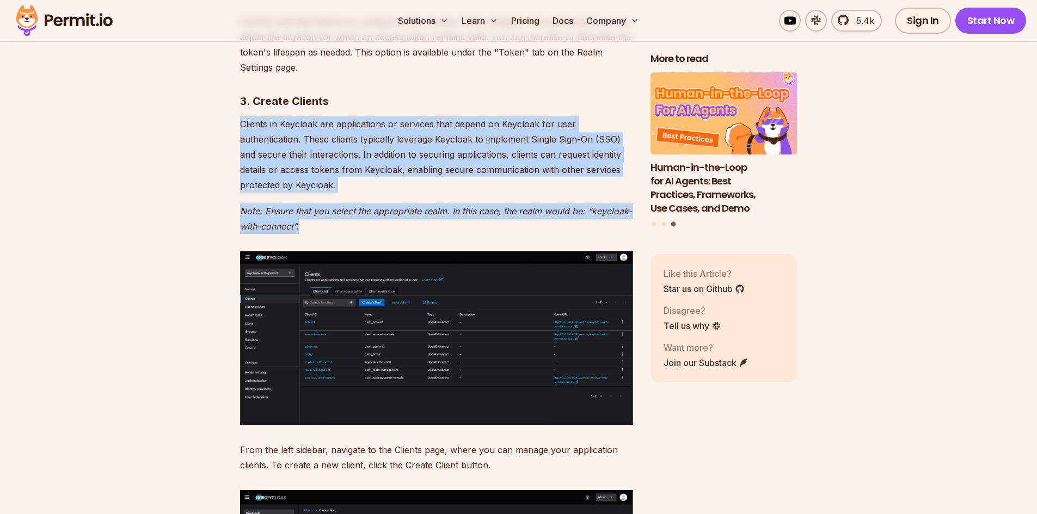
drag, startPoint x: 320, startPoint y: 212, endPoint x: 232, endPoint y: 98, distance: 143.7
click at [367, 164] on p "Clients in Keycloak are applications or services that depend on Keycloak for us…" at bounding box center [436, 154] width 393 height 76
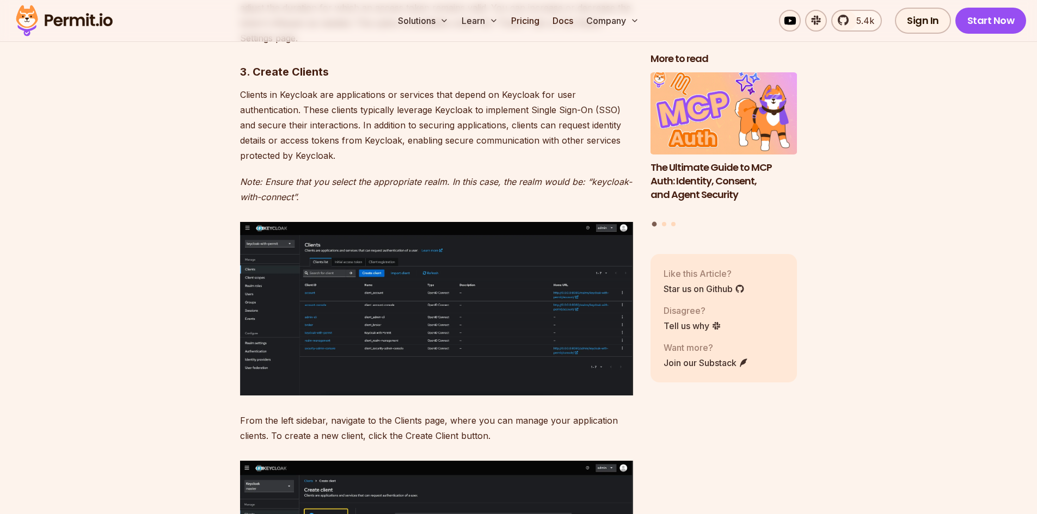
scroll to position [4246, 0]
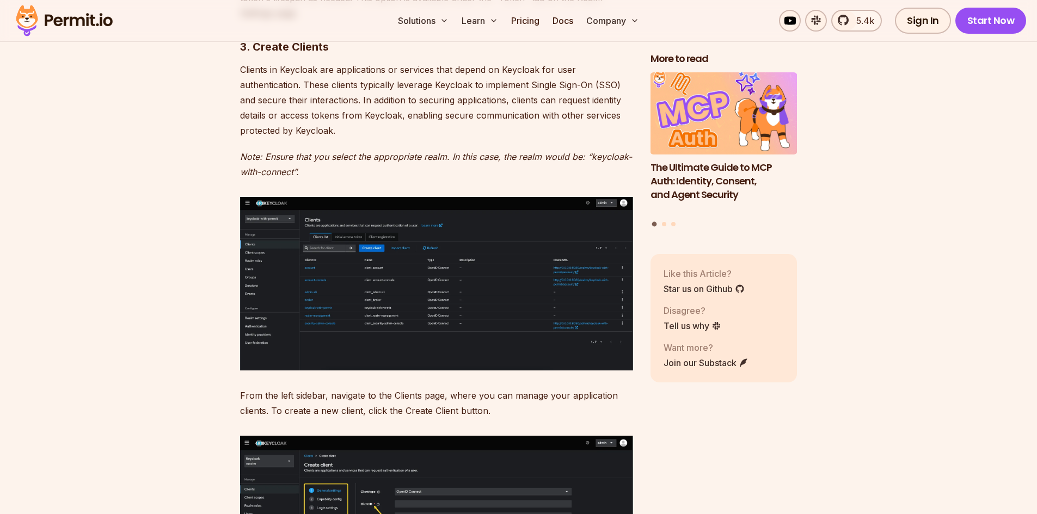
click at [415, 71] on p "Clients in Keycloak are applications or services that depend on Keycloak for us…" at bounding box center [436, 100] width 393 height 76
click at [311, 88] on p "Clients in Keycloak are applications or services that depend on Keycloak for us…" at bounding box center [436, 100] width 393 height 76
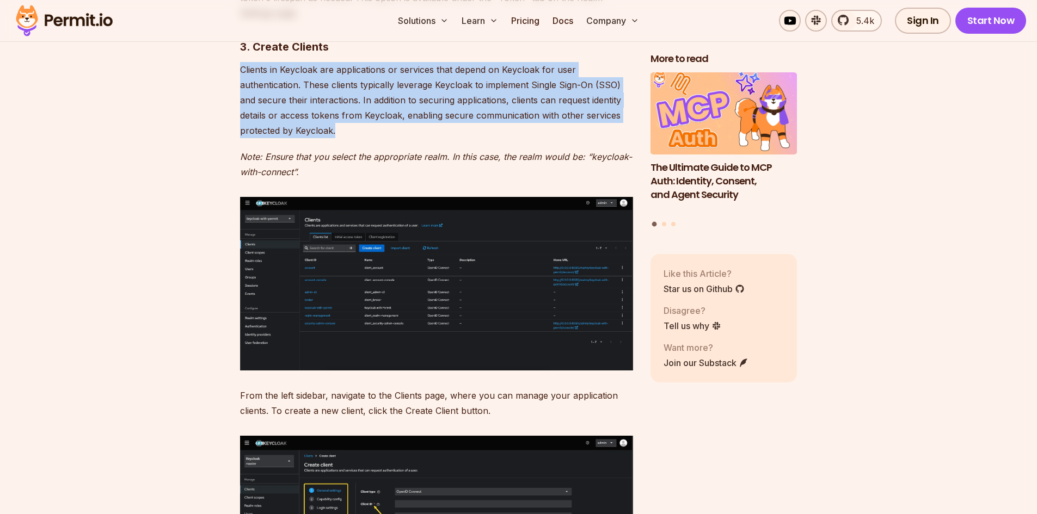
click at [311, 88] on p "Clients in Keycloak are applications or services that depend on Keycloak for us…" at bounding box center [436, 100] width 393 height 76
click at [312, 99] on p "Clients in Keycloak are applications or services that depend on Keycloak for us…" at bounding box center [436, 100] width 393 height 76
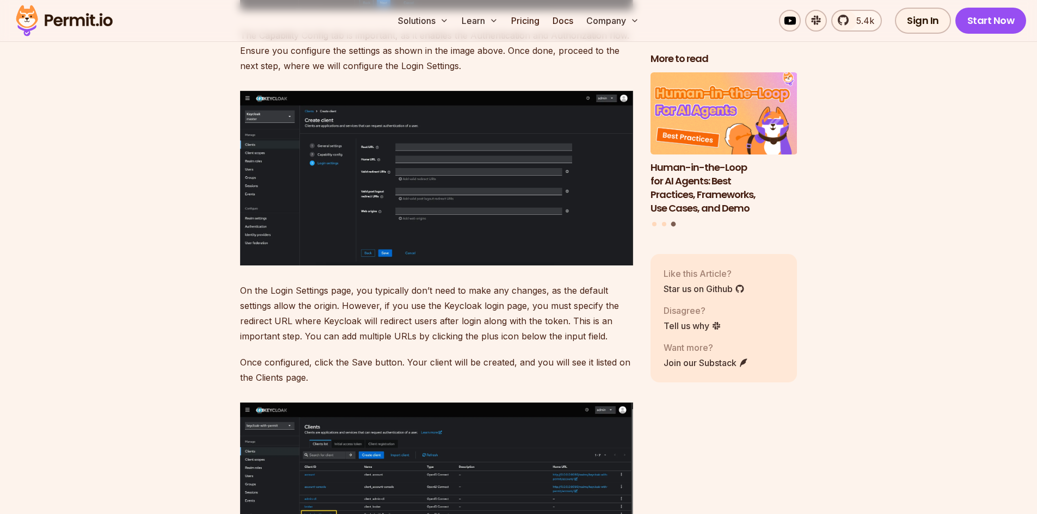
scroll to position [5389, 0]
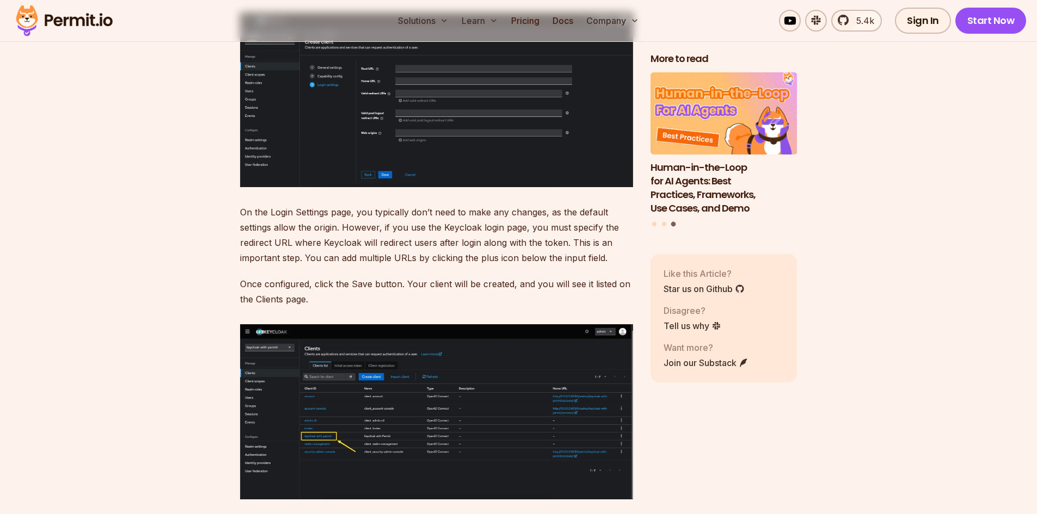
click at [377, 222] on p "On the Login Settings page, you typically don’t need to make any changes, as th…" at bounding box center [436, 235] width 393 height 61
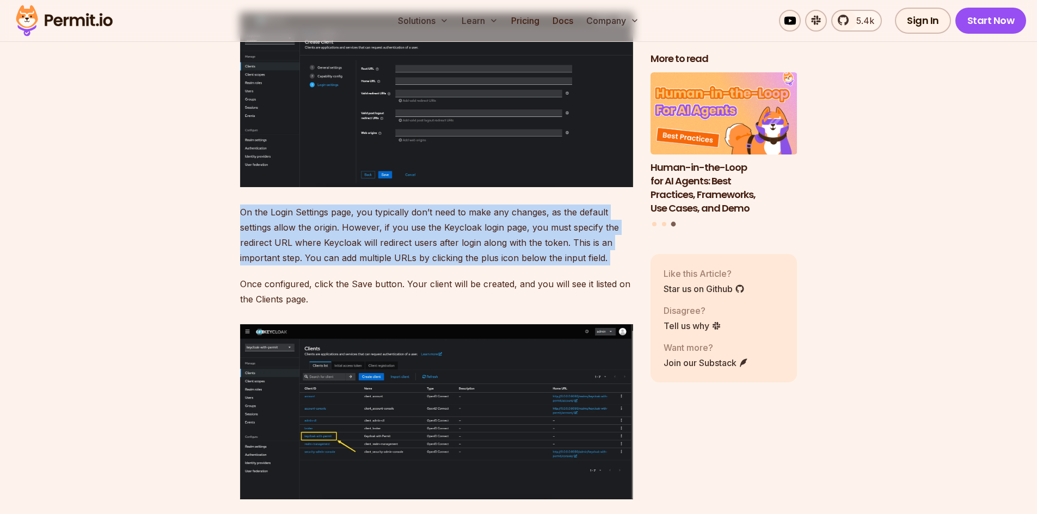
click at [377, 222] on p "On the Login Settings page, you typically don’t need to make any changes, as th…" at bounding box center [436, 235] width 393 height 61
click at [361, 217] on p "On the Login Settings page, you typically don’t need to make any changes, as th…" at bounding box center [436, 235] width 393 height 61
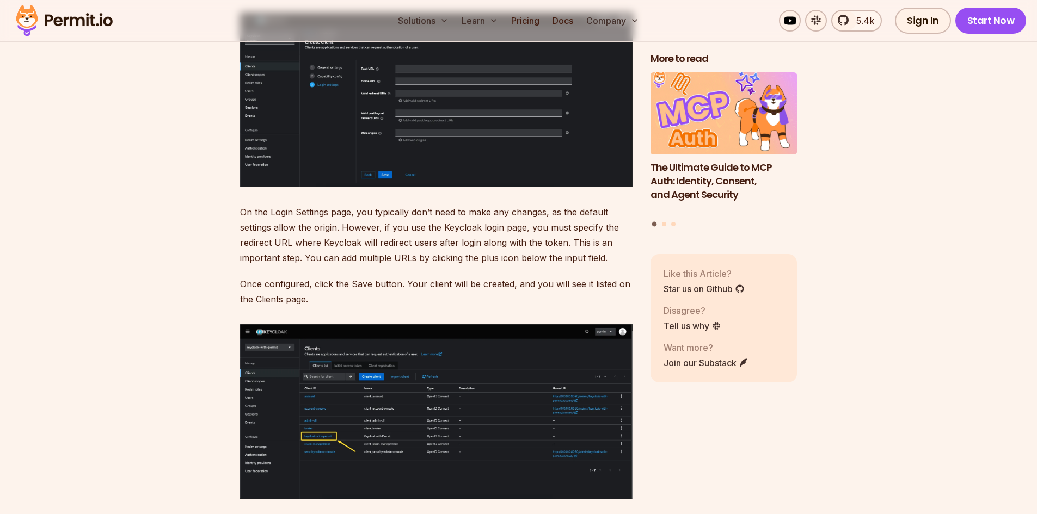
click at [327, 229] on p "On the Login Settings page, you typically don’t need to make any changes, as th…" at bounding box center [436, 235] width 393 height 61
click at [324, 225] on p "On the Login Settings page, you typically don’t need to make any changes, as th…" at bounding box center [436, 235] width 393 height 61
click at [312, 212] on p "On the Login Settings page, you typically don’t need to make any changes, as th…" at bounding box center [436, 235] width 393 height 61
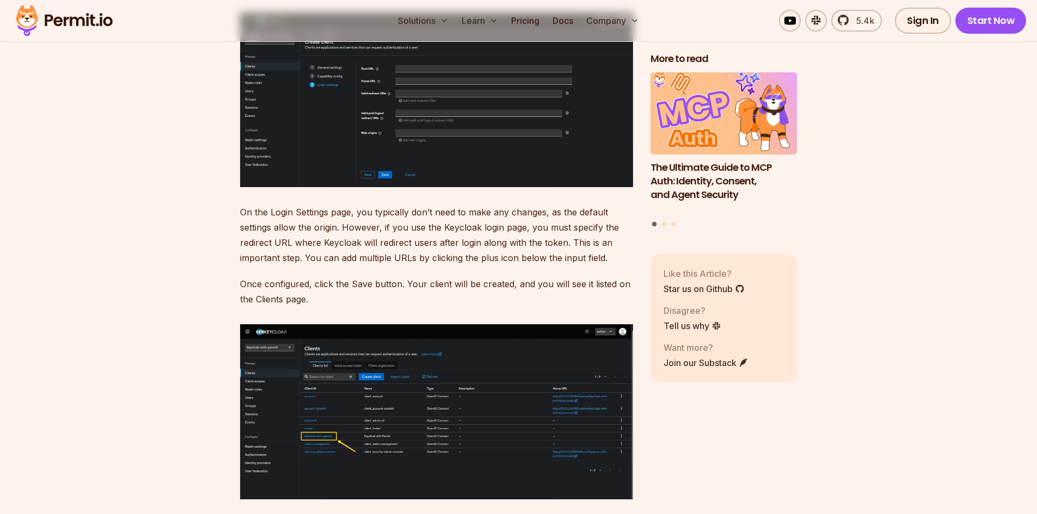
click at [349, 212] on p "On the Login Settings page, you typically don’t need to make any changes, as th…" at bounding box center [436, 235] width 393 height 61
drag, startPoint x: 347, startPoint y: 212, endPoint x: 386, endPoint y: 211, distance: 38.7
click at [386, 211] on p "On the Login Settings page, you typically don’t need to make any changes, as th…" at bounding box center [436, 235] width 393 height 61
click at [328, 228] on p "On the Login Settings page, you typically don’t need to make any changes, as th…" at bounding box center [436, 235] width 393 height 61
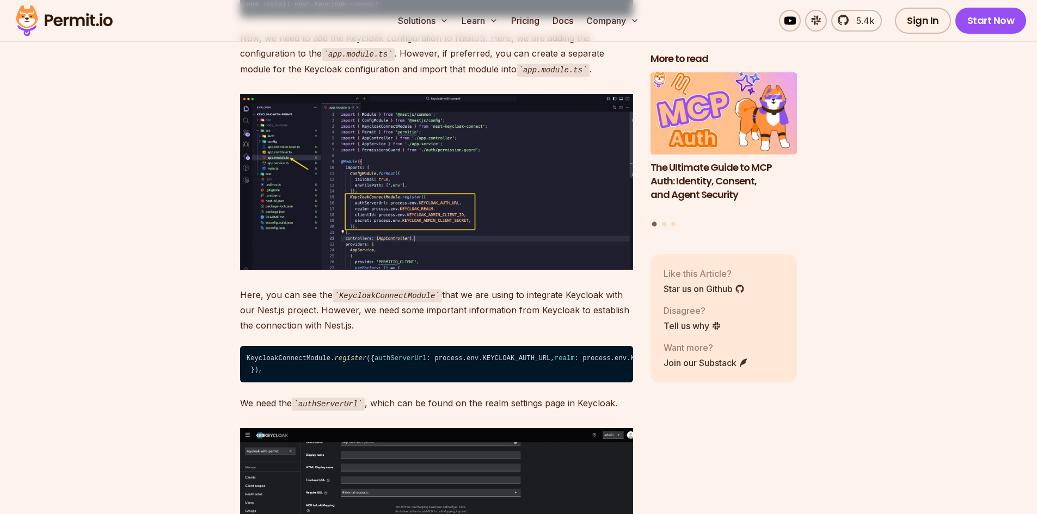
scroll to position [5988, 0]
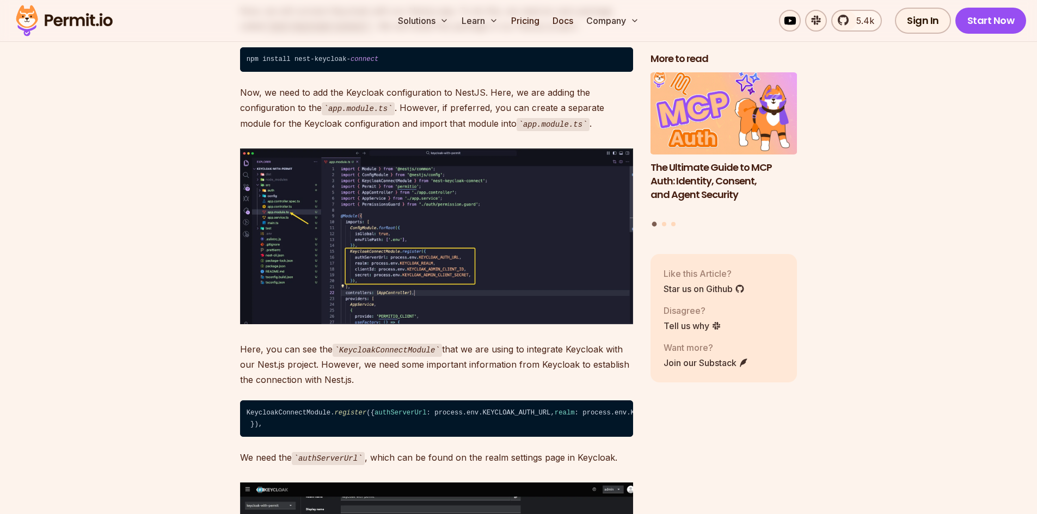
click at [403, 110] on p "Now, we need to add the Keycloak configuration to NestJS. Here, we are adding t…" at bounding box center [436, 108] width 393 height 46
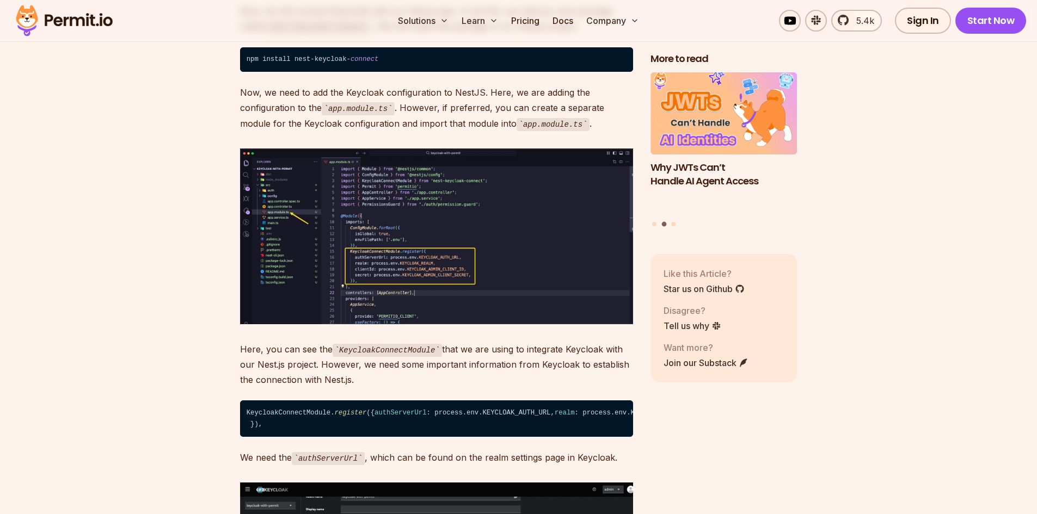
click at [403, 110] on p "Now, we need to add the Keycloak configuration to NestJS. Here, we are adding t…" at bounding box center [436, 108] width 393 height 46
click at [504, 85] on p "Now, we need to add the Keycloak configuration to NestJS. Here, we are adding t…" at bounding box center [436, 108] width 393 height 46
click at [309, 114] on p "Now, we need to add the Keycloak configuration to NestJS. Here, we are adding t…" at bounding box center [436, 108] width 393 height 46
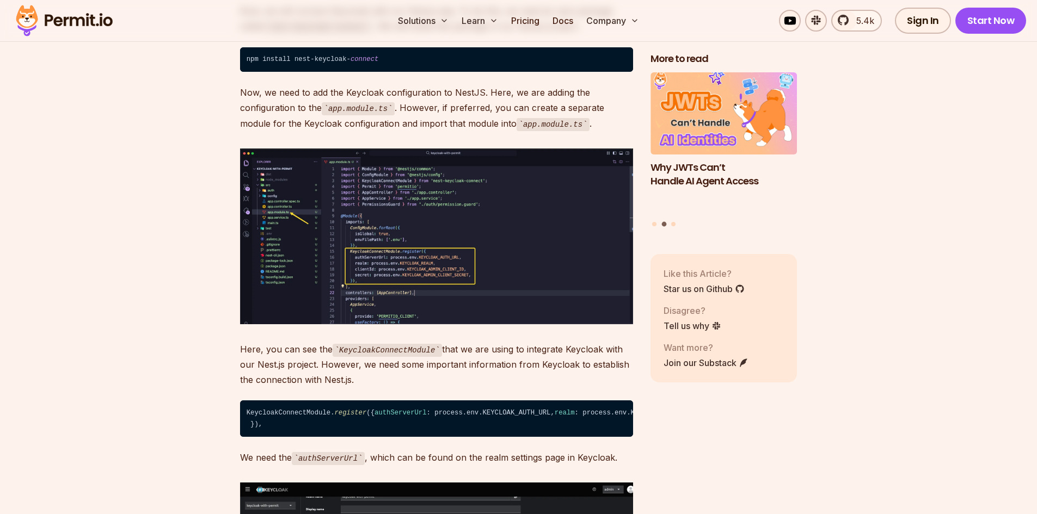
click at [337, 105] on p "Now, we need to add the Keycloak configuration to NestJS. Here, we are adding t…" at bounding box center [436, 108] width 393 height 46
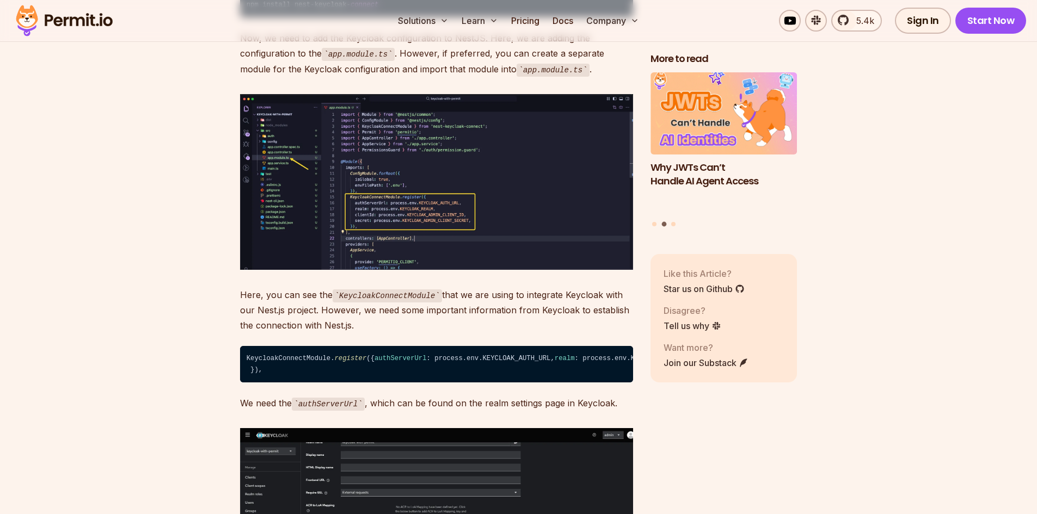
click at [351, 290] on code "KeycloakConnectModule" at bounding box center [387, 296] width 109 height 13
click at [439, 287] on p "Here, you can see the KeycloakConnectModule that we are using to integrate Keyc…" at bounding box center [436, 310] width 393 height 46
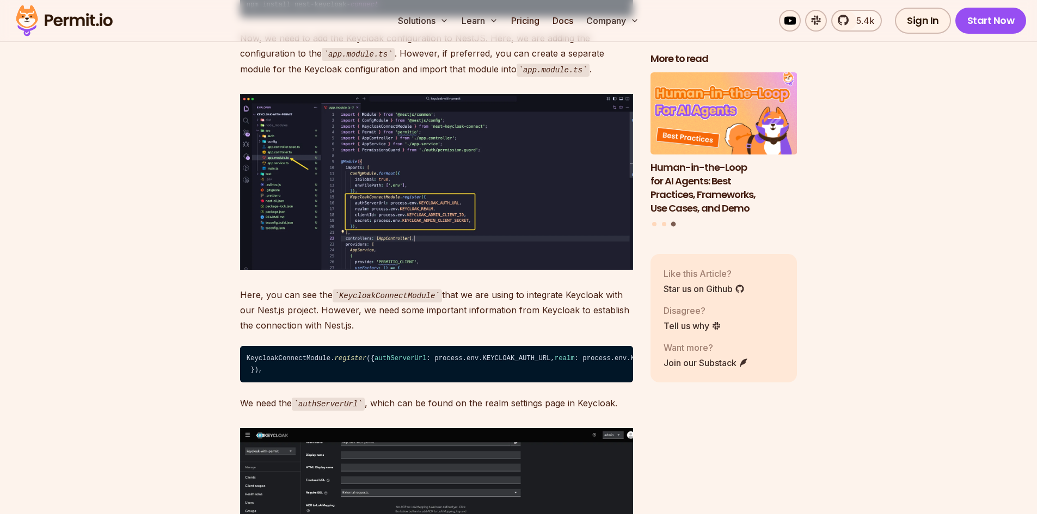
click at [298, 296] on p "Here, you can see the KeycloakConnectModule that we are using to integrate Keyc…" at bounding box center [436, 310] width 393 height 46
click at [309, 295] on p "Here, you can see the KeycloakConnectModule that we are using to integrate Keyc…" at bounding box center [436, 310] width 393 height 46
drag, startPoint x: 304, startPoint y: 294, endPoint x: 348, endPoint y: 303, distance: 44.5
click at [348, 303] on p "Here, you can see the KeycloakConnectModule that we are using to integrate Keyc…" at bounding box center [436, 310] width 393 height 46
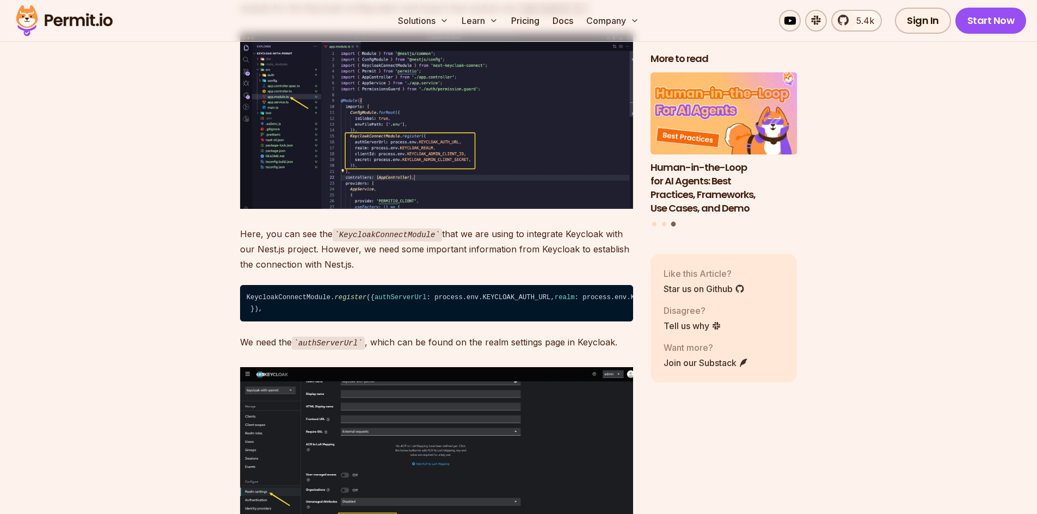
scroll to position [6206, 0]
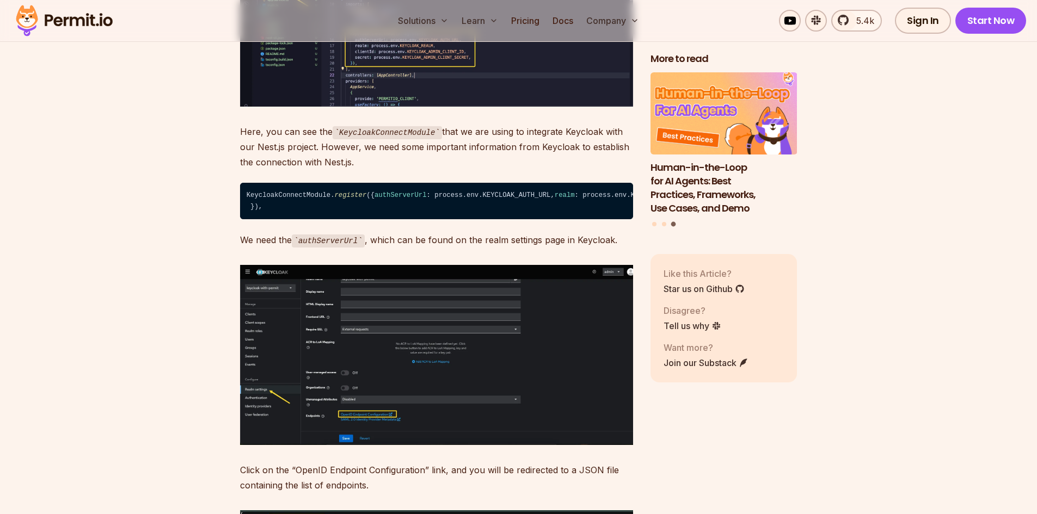
click at [380, 248] on p "We need the authServerUrl , which can be found on the realm settings page in Ke…" at bounding box center [436, 240] width 393 height 16
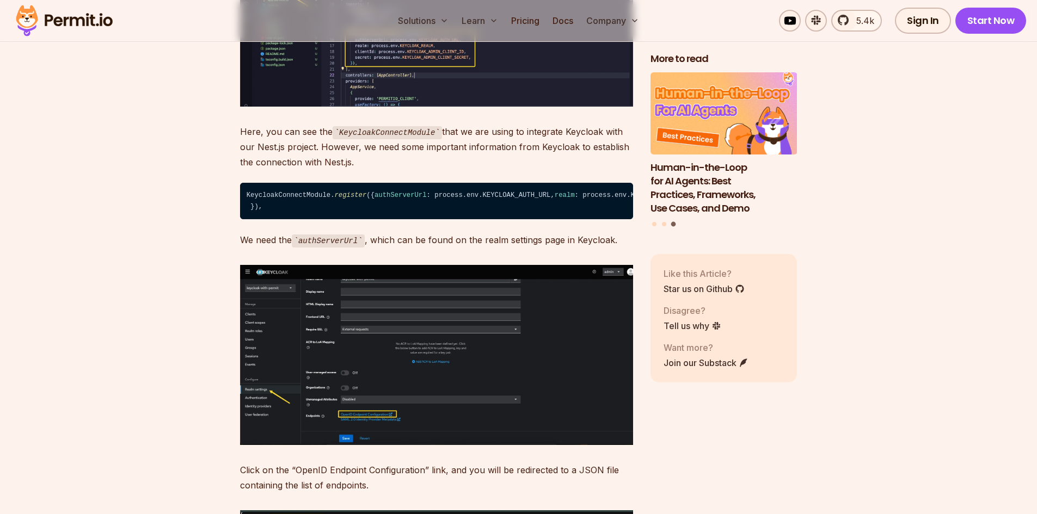
click at [379, 248] on p "We need the authServerUrl , which can be found on the realm settings page in Ke…" at bounding box center [436, 240] width 393 height 16
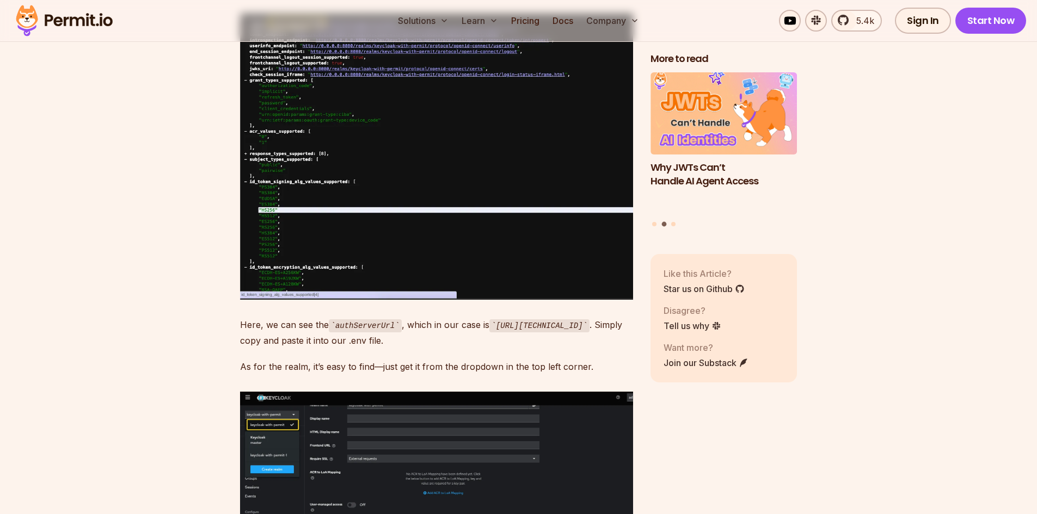
scroll to position [6750, 0]
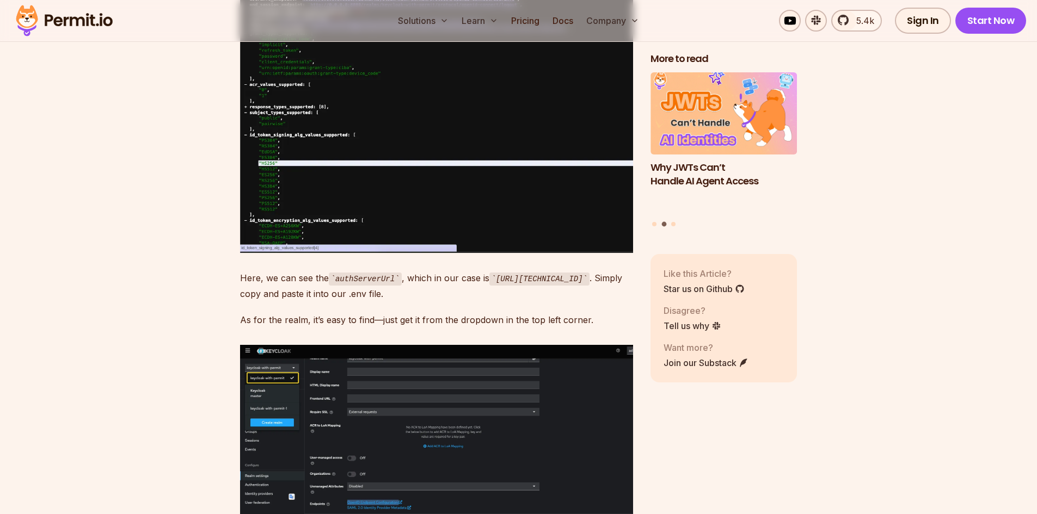
click at [339, 286] on code "authServerUrl" at bounding box center [365, 279] width 73 height 13
click at [312, 302] on p "Here, we can see the authServerUrl , which in our case is [URL][TECHNICAL_ID] .…" at bounding box center [436, 286] width 393 height 31
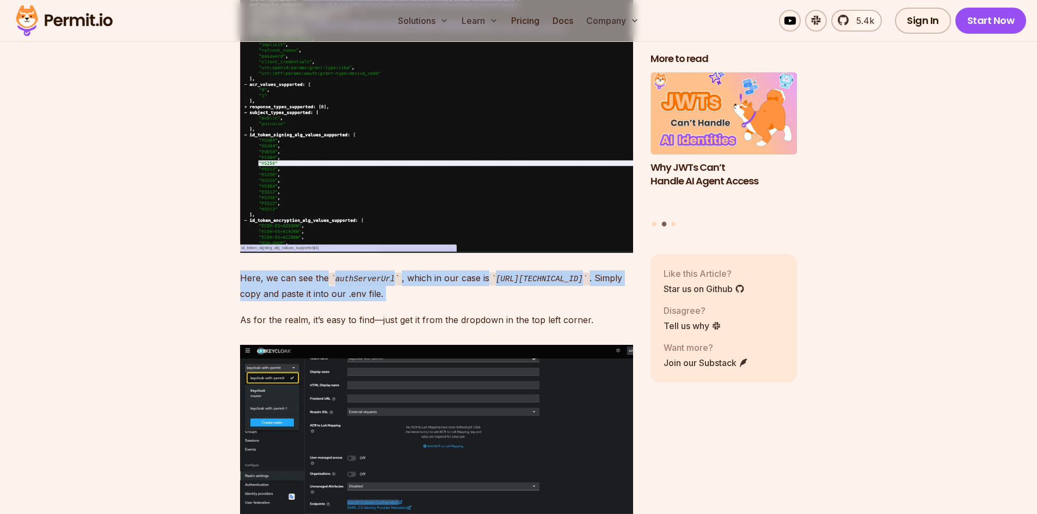
click at [312, 302] on p "Here, we can see the authServerUrl , which in our case is [URL][TECHNICAL_ID] .…" at bounding box center [436, 286] width 393 height 31
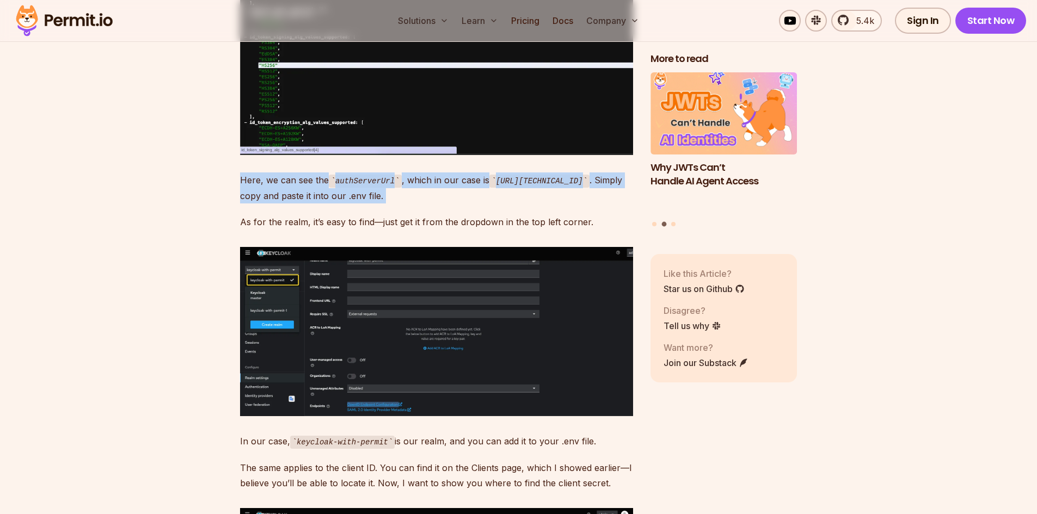
scroll to position [6859, 0]
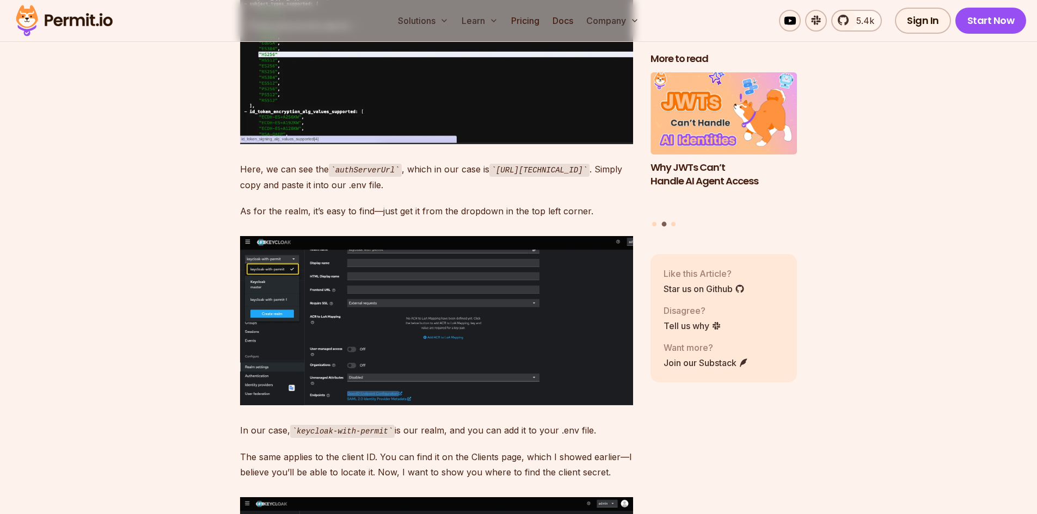
click at [389, 219] on p "As for the realm, it’s easy to find—just get it from the dropdown in the top le…" at bounding box center [436, 211] width 393 height 15
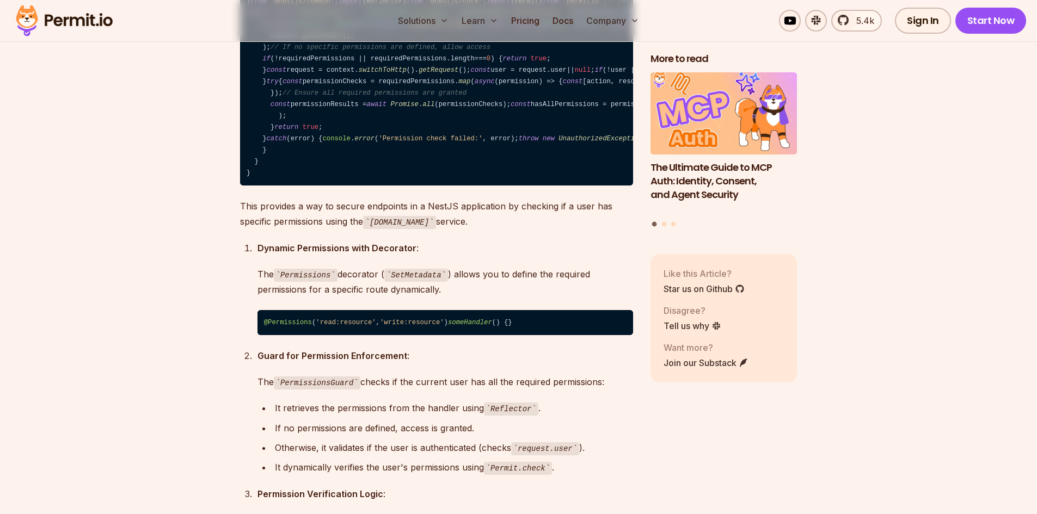
scroll to position [11431, 0]
